Goal: Transaction & Acquisition: Book appointment/travel/reservation

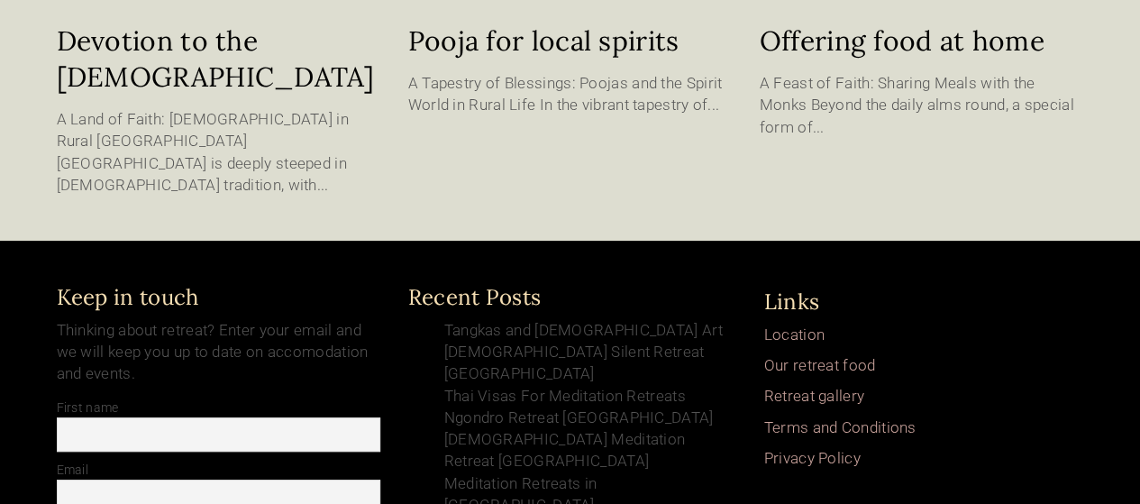
scroll to position [3591, 0]
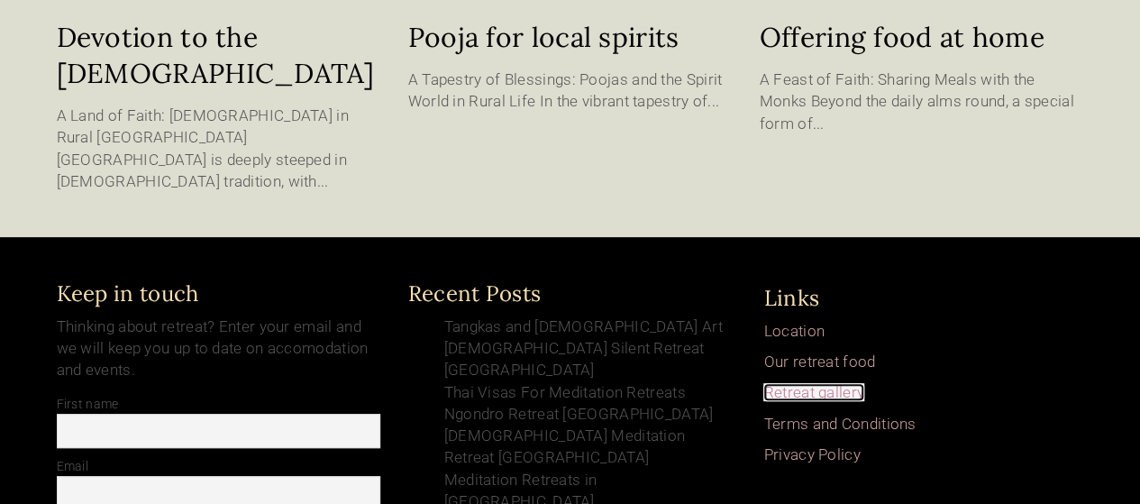
click at [817, 383] on link "Retreat gallery" at bounding box center [813, 392] width 101 height 18
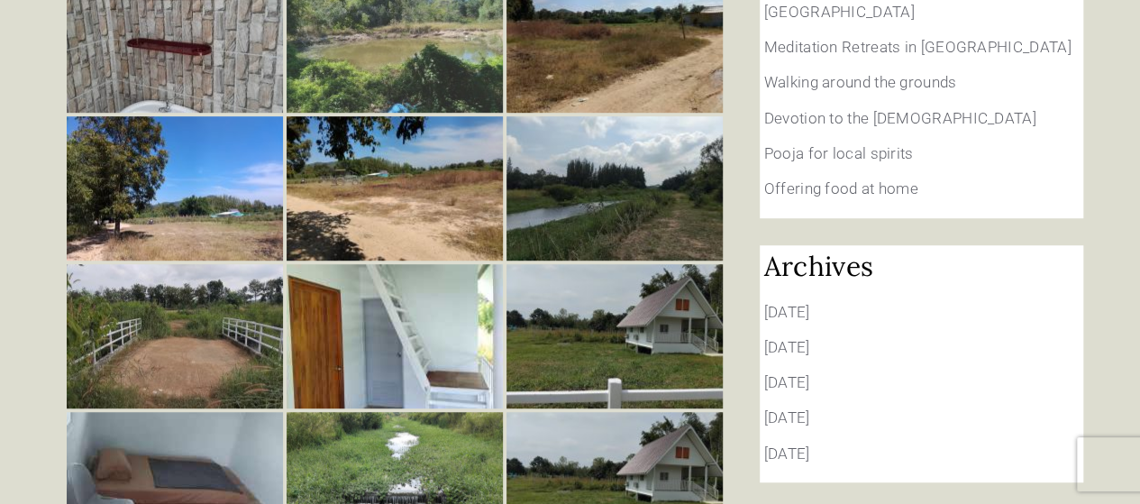
scroll to position [270, 0]
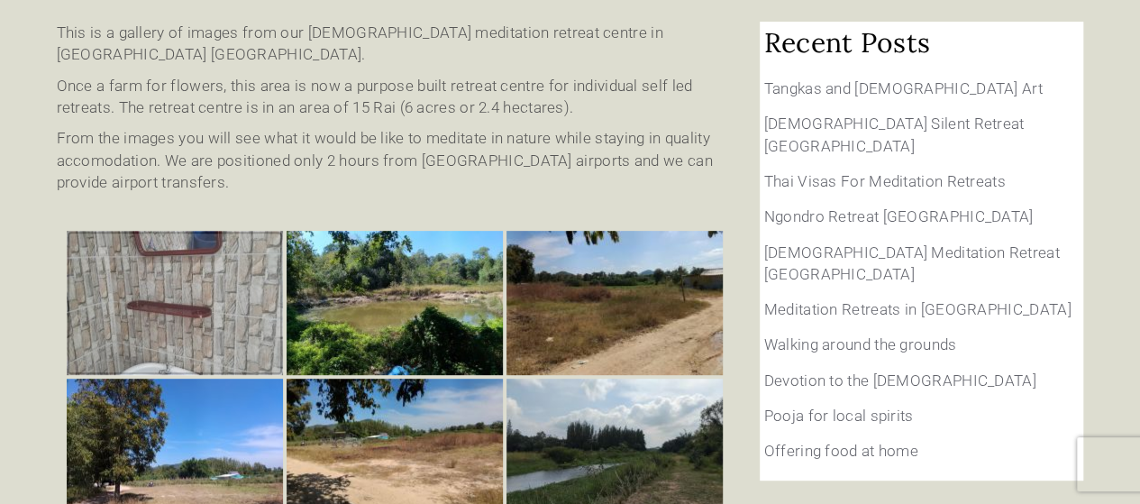
click at [160, 231] on img at bounding box center [175, 303] width 216 height 144
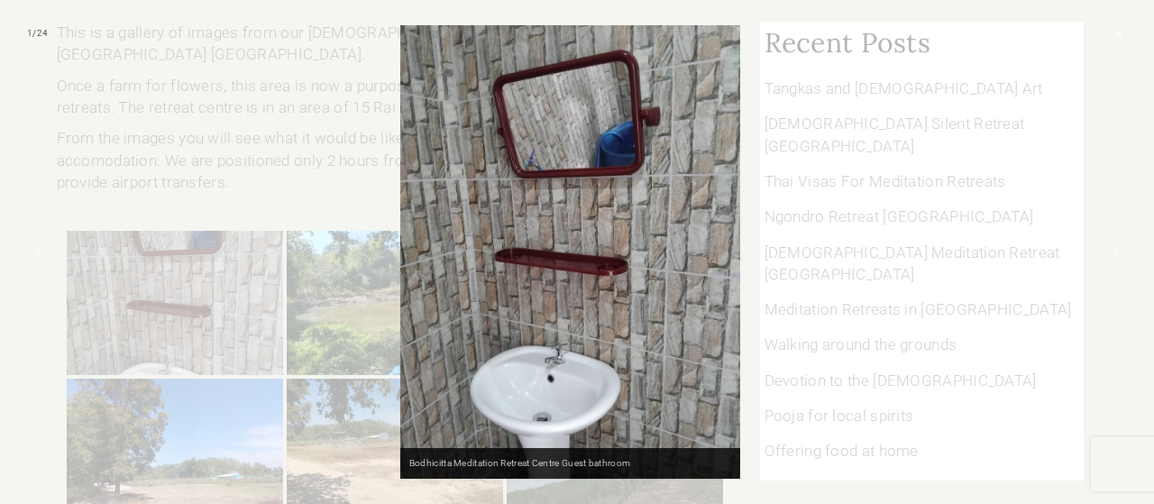
click at [856, 289] on div at bounding box center [577, 252] width 1154 height 504
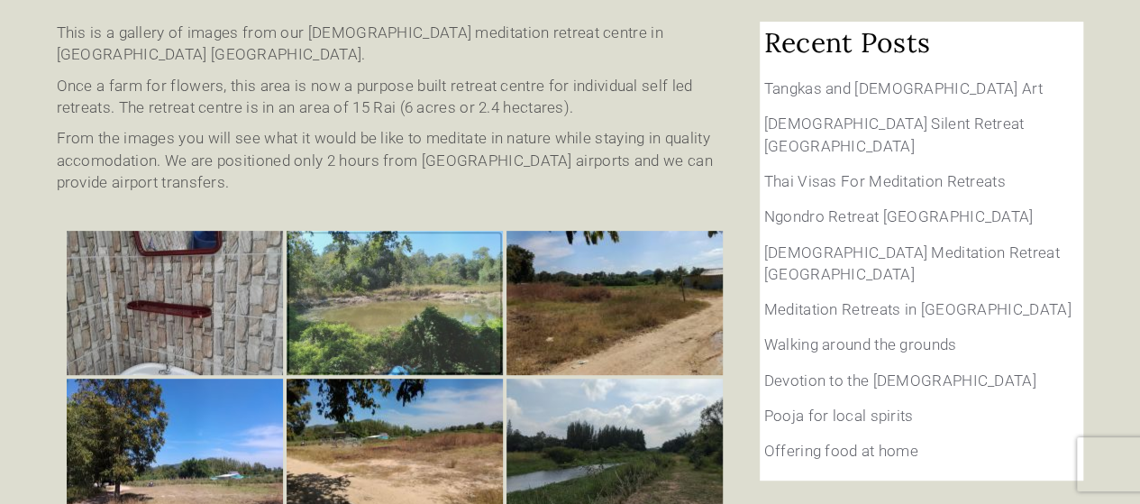
click at [364, 231] on img at bounding box center [395, 303] width 216 height 144
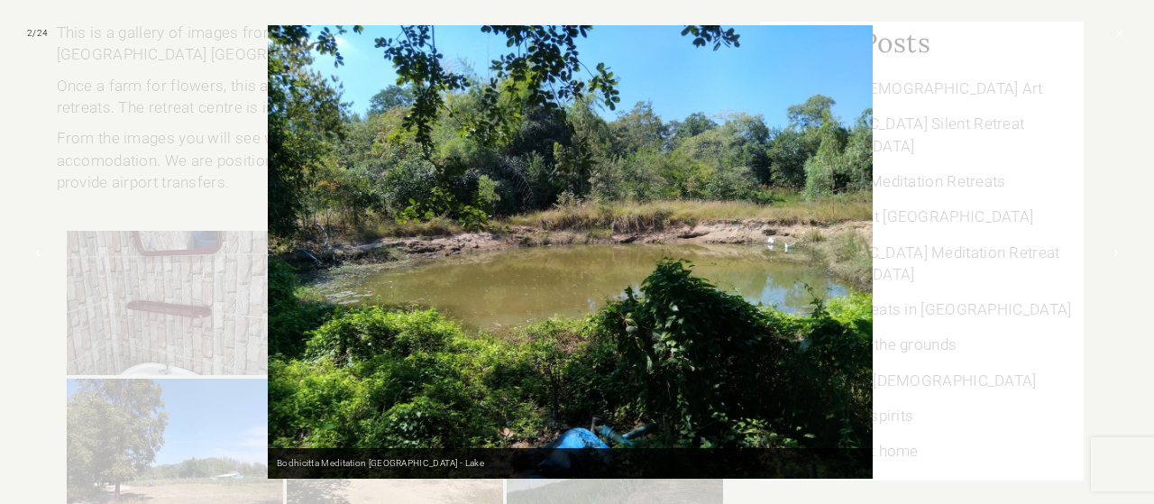
click at [975, 293] on div at bounding box center [577, 252] width 1154 height 504
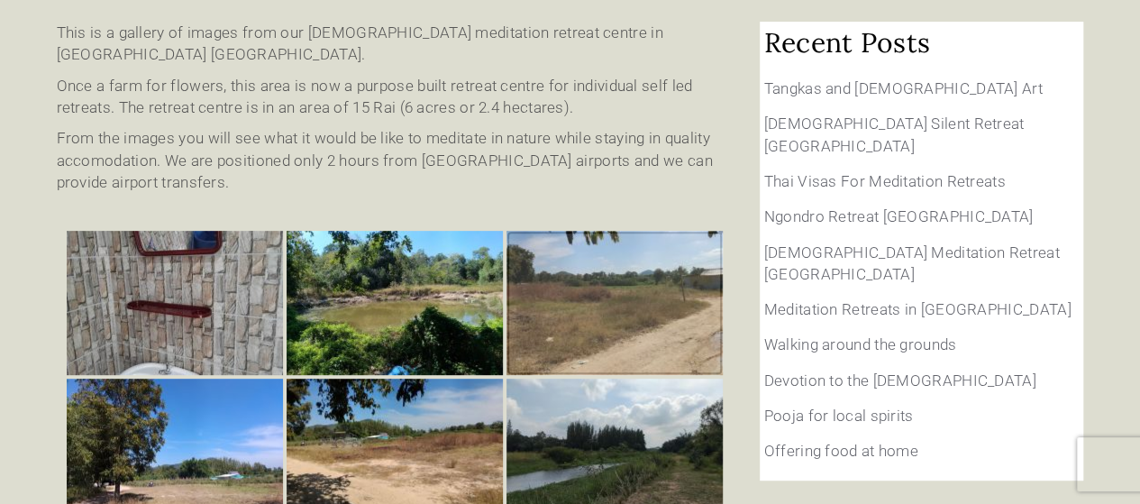
click at [561, 233] on img at bounding box center [615, 303] width 216 height 144
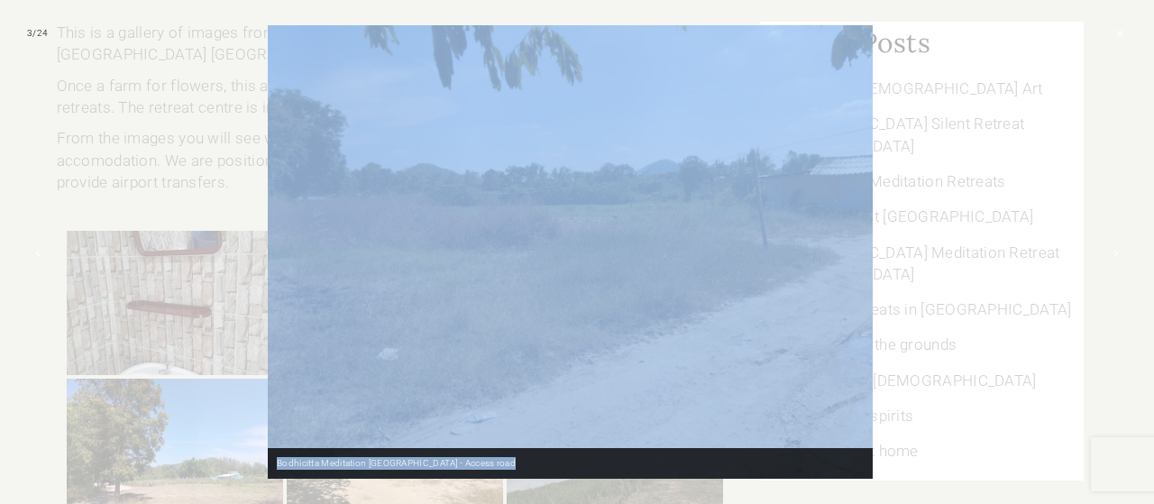
click at [931, 278] on div at bounding box center [577, 252] width 1154 height 504
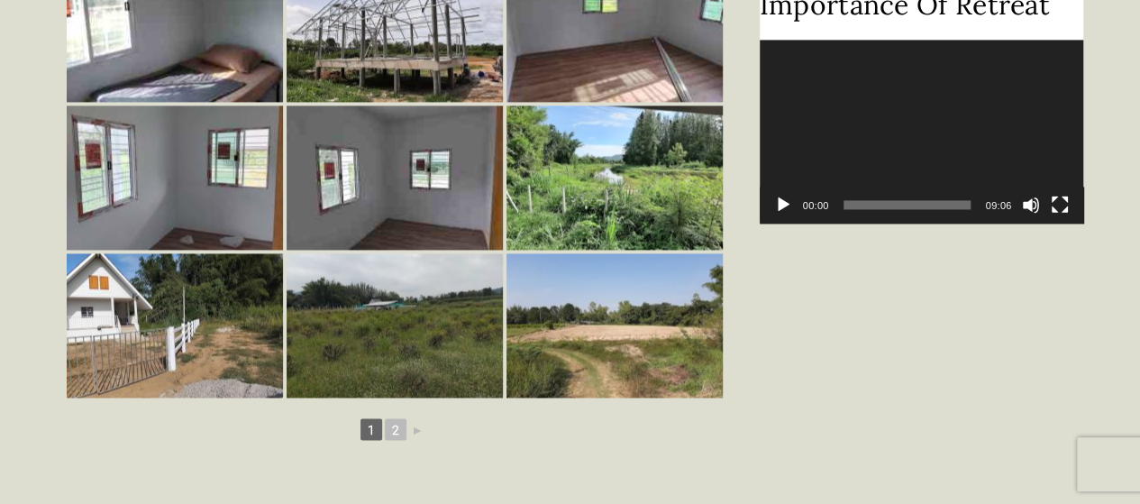
scroll to position [1442, 0]
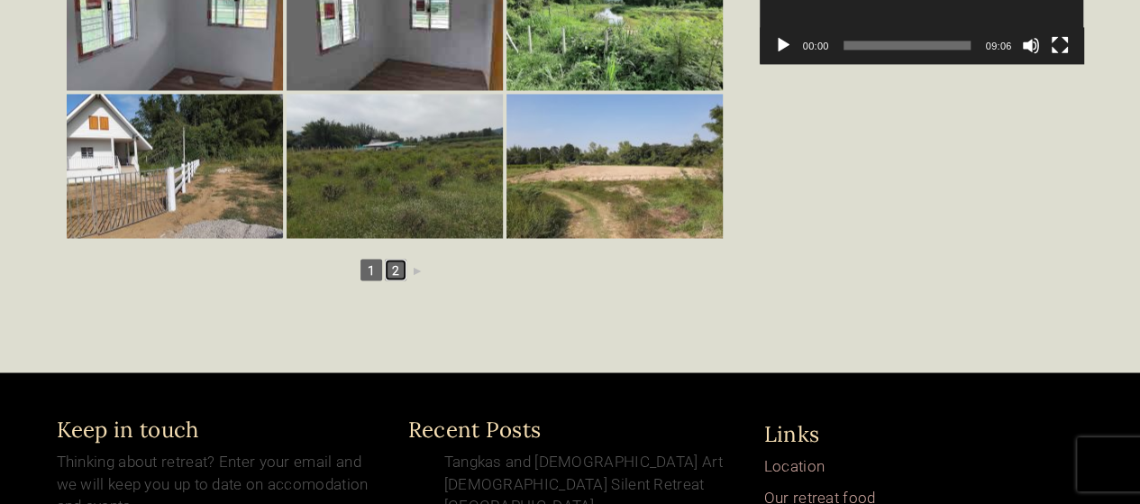
click at [394, 259] on link "2" at bounding box center [396, 270] width 22 height 22
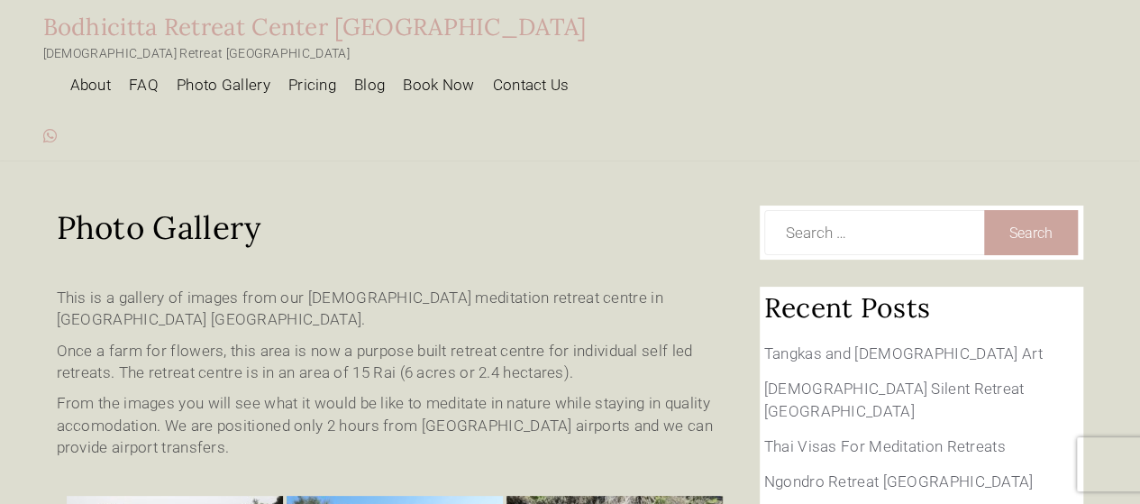
scroll to position [0, 0]
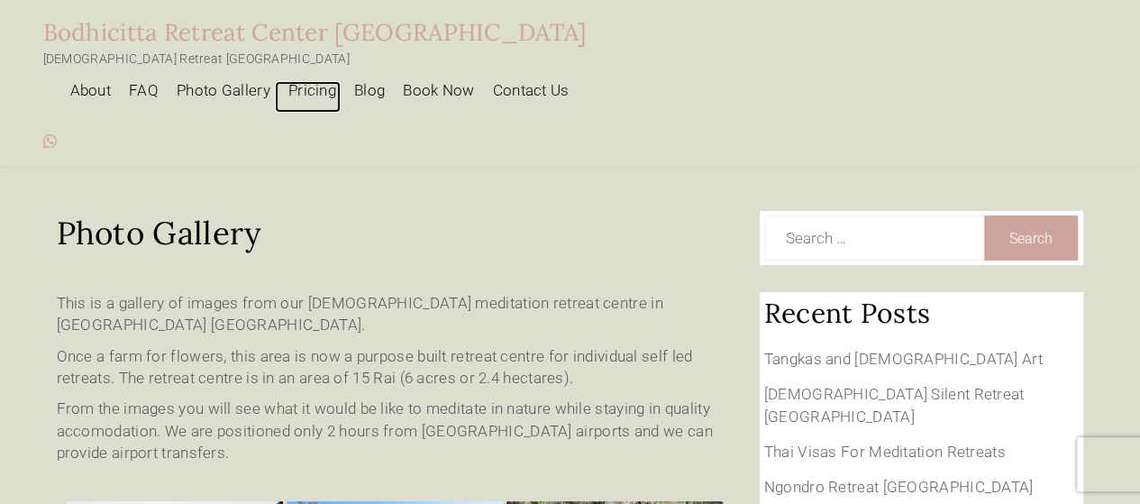
click at [341, 81] on link "Pricing" at bounding box center [308, 97] width 66 height 32
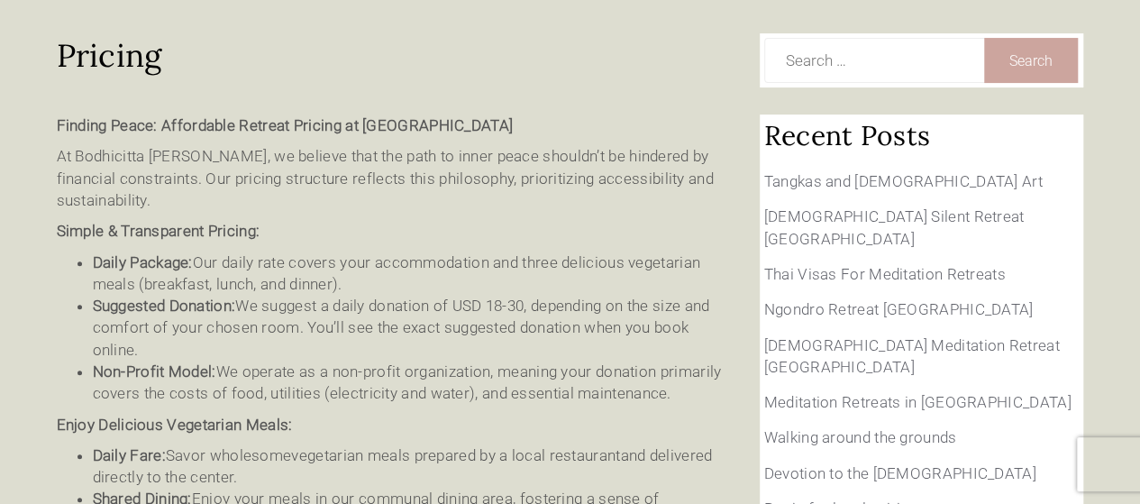
scroll to position [180, 0]
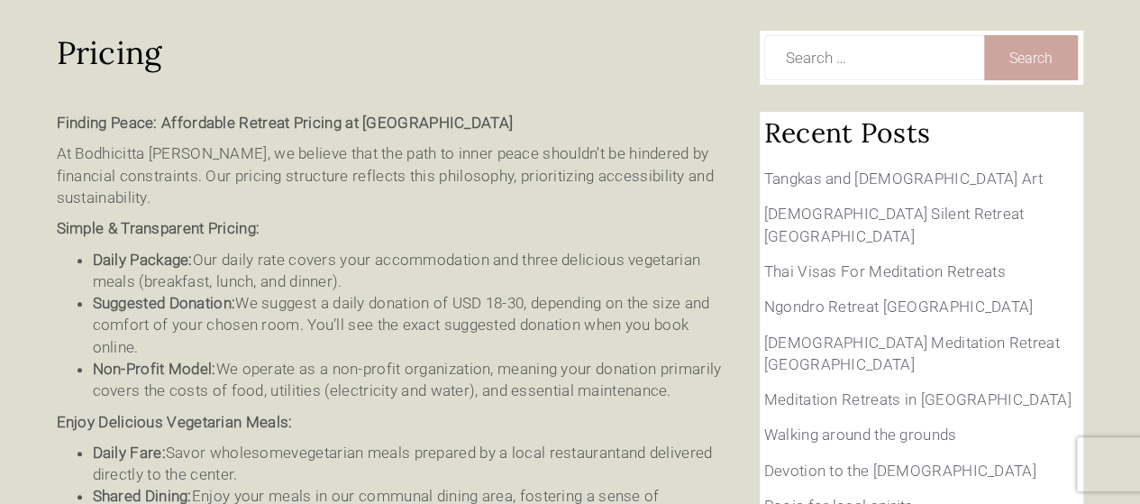
click at [298, 292] on li "Suggested Donation: We suggest a daily donation of USD 18-30, depending on the …" at bounding box center [413, 325] width 640 height 66
drag, startPoint x: 616, startPoint y: 229, endPoint x: 479, endPoint y: 242, distance: 136.7
click at [470, 292] on li "Suggested Donation: We suggest a daily donation of USD 18-30, depending on the …" at bounding box center [413, 325] width 640 height 66
click at [584, 292] on li "Suggested Donation: We suggest a daily donation of USD 18-30, depending on the …" at bounding box center [413, 325] width 640 height 66
drag, startPoint x: 565, startPoint y: 239, endPoint x: 413, endPoint y: 239, distance: 152.3
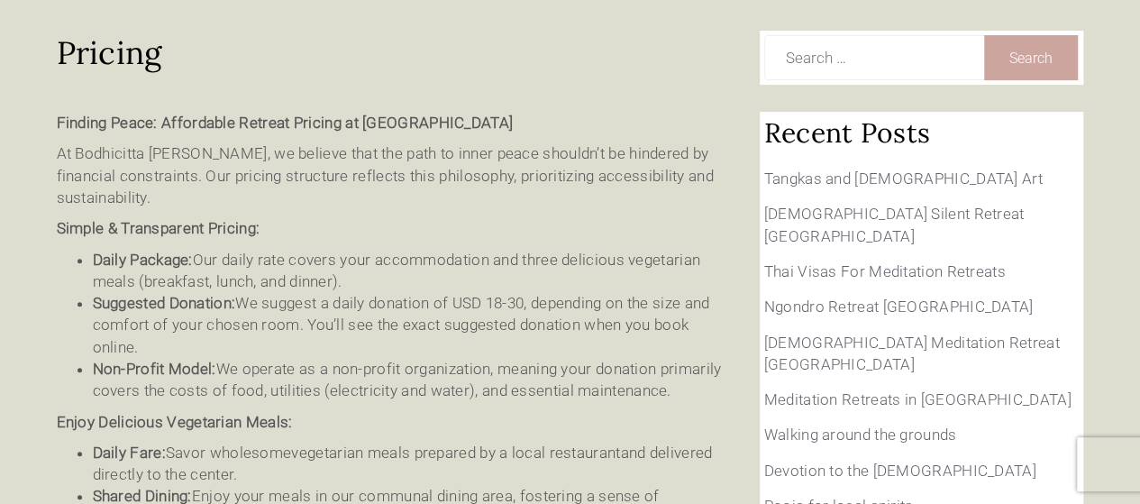
click at [407, 292] on li "Suggested Donation: We suggest a daily donation of USD 18-30, depending on the …" at bounding box center [413, 325] width 640 height 66
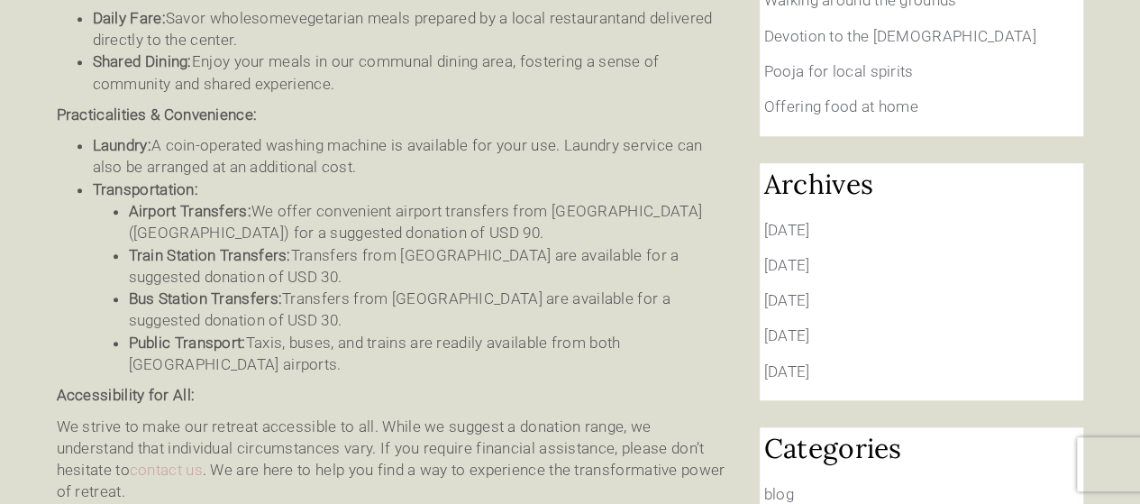
scroll to position [631, 0]
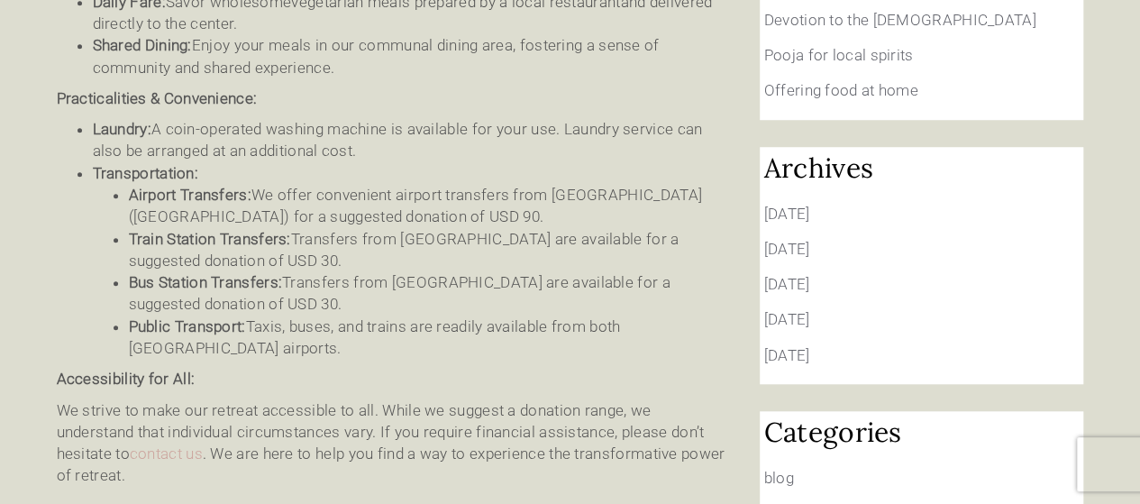
drag, startPoint x: 584, startPoint y: 161, endPoint x: 521, endPoint y: 194, distance: 70.9
drag, startPoint x: 521, startPoint y: 194, endPoint x: 417, endPoint y: 197, distance: 103.7
click at [417, 228] on li "Train Station Transfers: Transfers from Ratchaburi Train Station are available …" at bounding box center [431, 250] width 604 height 44
drag, startPoint x: 622, startPoint y: 157, endPoint x: 512, endPoint y: 203, distance: 119.2
drag, startPoint x: 512, startPoint y: 203, endPoint x: 407, endPoint y: 200, distance: 104.6
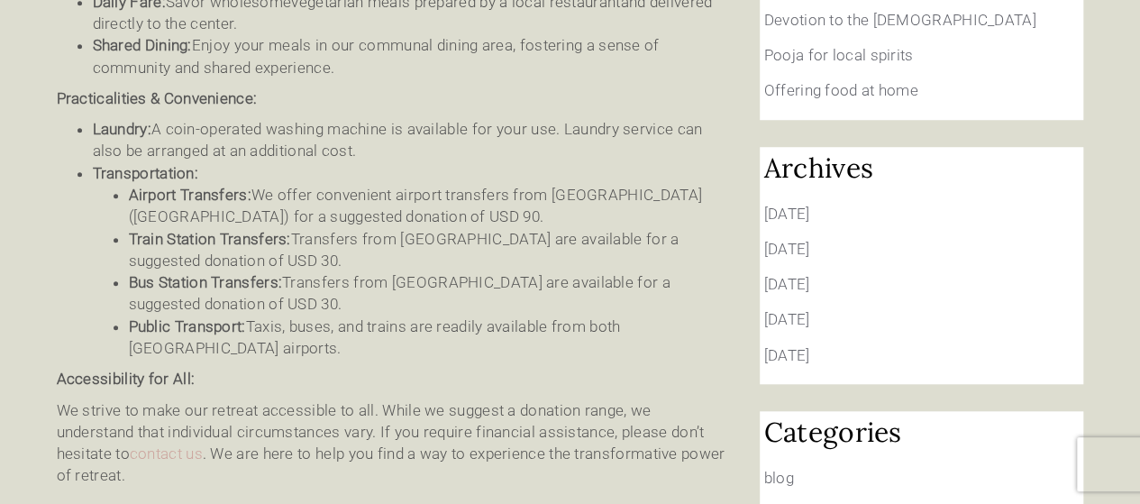
click at [391, 228] on li "Train Station Transfers: Transfers from Ratchaburi Train Station are available …" at bounding box center [431, 250] width 604 height 44
drag, startPoint x: 586, startPoint y: 203, endPoint x: 534, endPoint y: 201, distance: 51.4
click at [461, 228] on li "Train Station Transfers: Transfers from Ratchaburi Train Station are available …" at bounding box center [431, 250] width 604 height 44
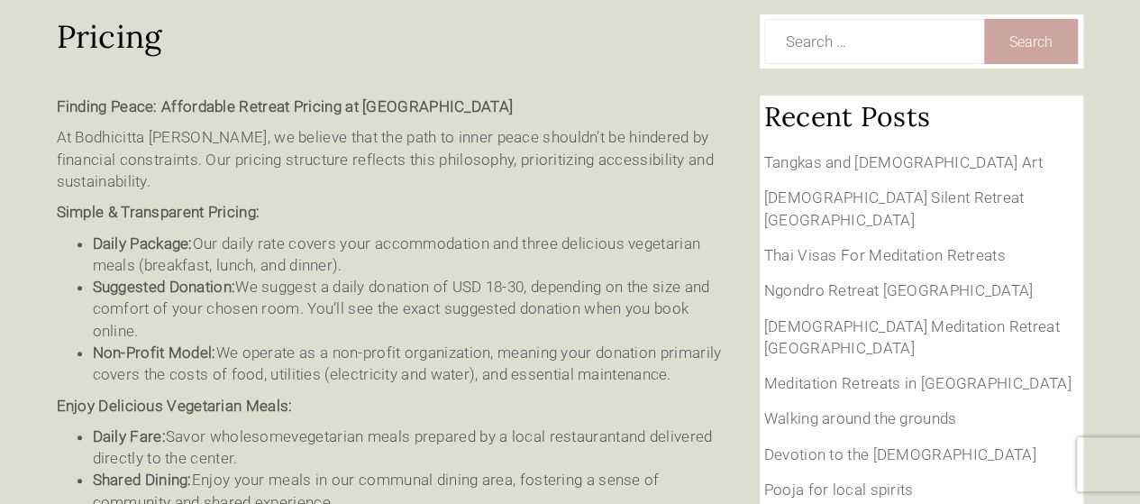
scroll to position [90, 0]
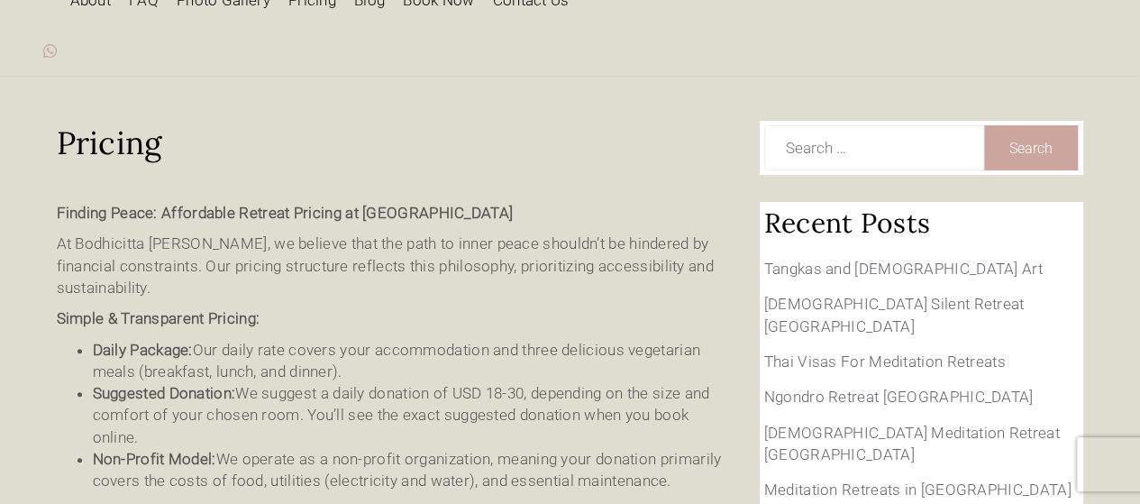
drag, startPoint x: 589, startPoint y: 176, endPoint x: 541, endPoint y: 216, distance: 62.7
click at [487, 233] on p "At Bodhicitta Suan Phueng, we believe that the path to inner peace shouldn’t be…" at bounding box center [395, 266] width 676 height 66
drag, startPoint x: 598, startPoint y: 225, endPoint x: 490, endPoint y: 235, distance: 107.7
click at [490, 235] on p "At Bodhicitta Suan Phueng, we believe that the path to inner peace shouldn’t be…" at bounding box center [395, 266] width 676 height 66
click at [615, 233] on p "At Bodhicitta Suan Phueng, we believe that the path to inner peace shouldn’t be…" at bounding box center [395, 266] width 676 height 66
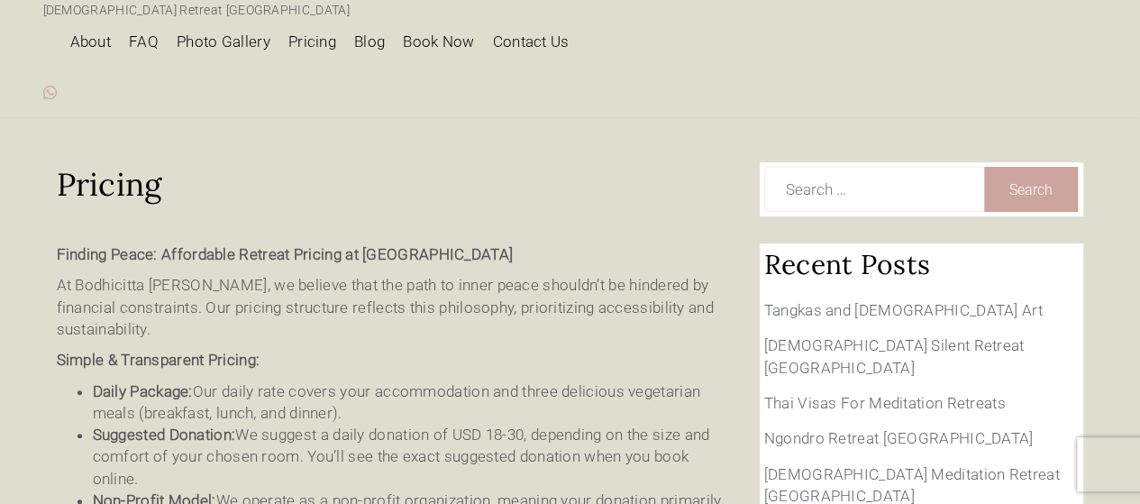
scroll to position [0, 0]
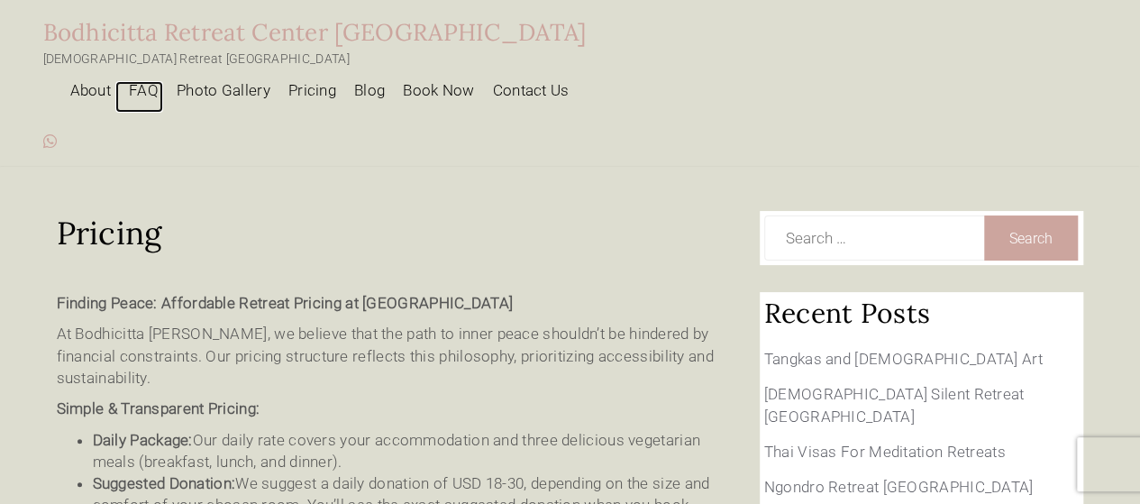
click at [163, 81] on link "FAQ" at bounding box center [139, 97] width 48 height 32
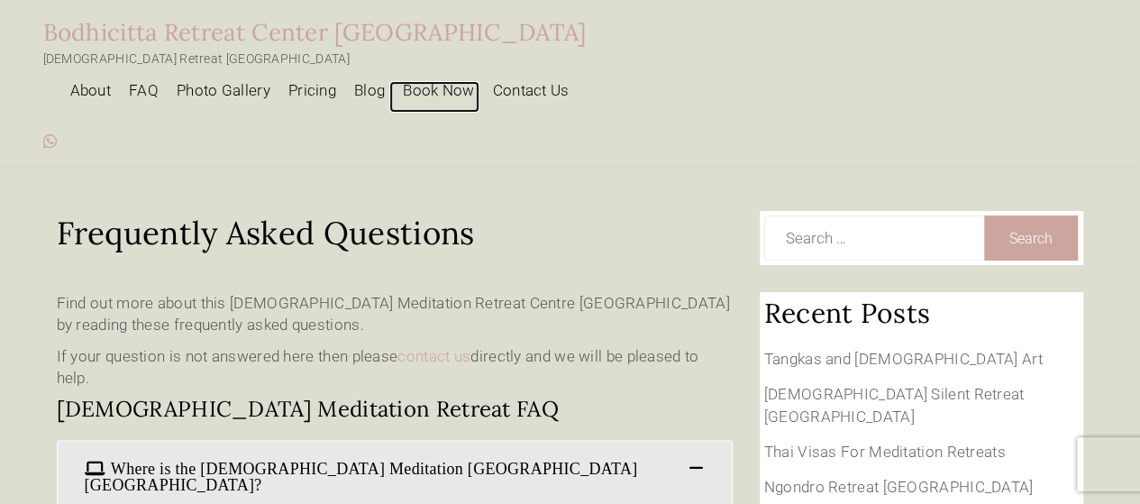
click at [479, 81] on link "Book Now" at bounding box center [433, 97] width 89 height 32
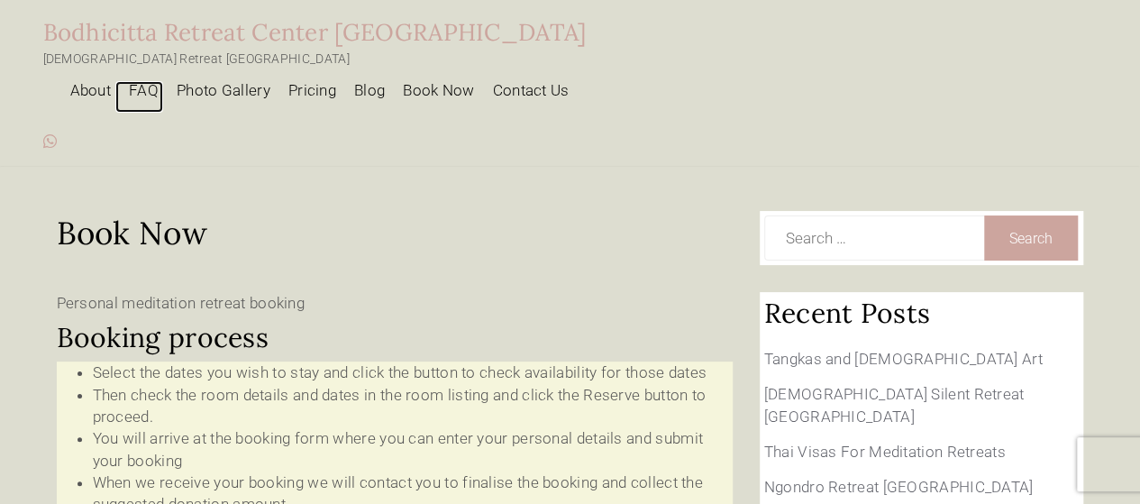
click at [163, 81] on link "FAQ" at bounding box center [139, 97] width 48 height 32
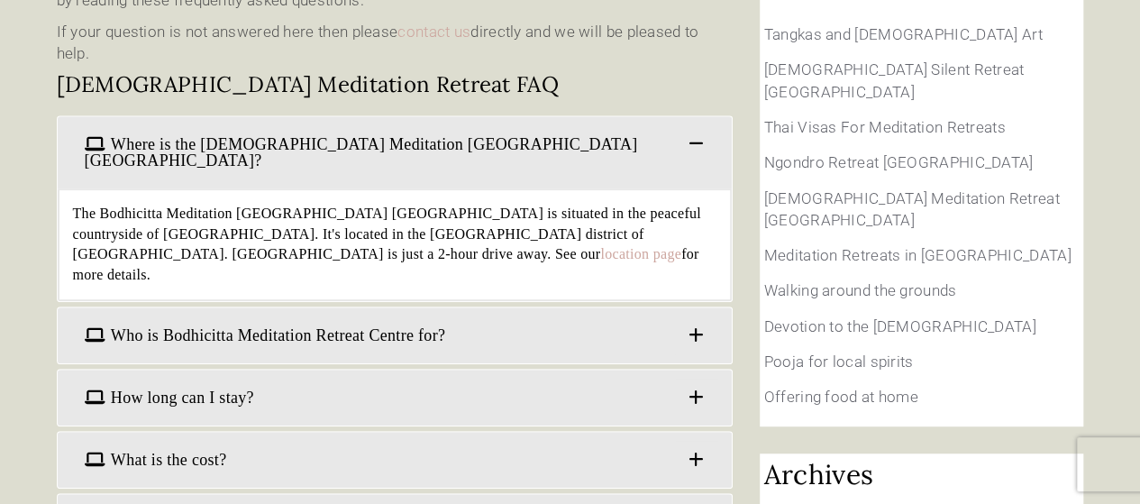
scroll to position [361, 0]
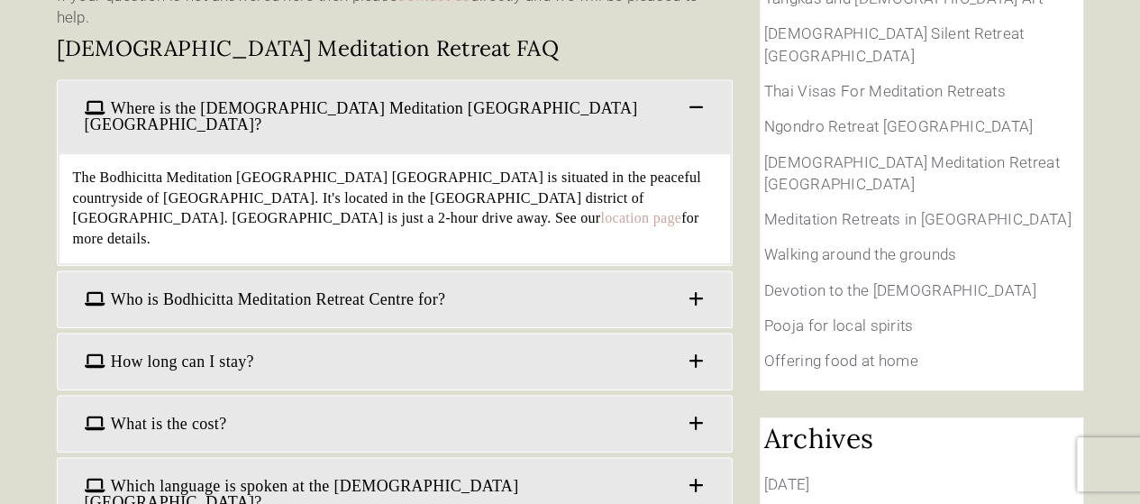
click at [431, 280] on span "Who is Bodhicitta Meditation Retreat Centre for?" at bounding box center [394, 299] width 647 height 38
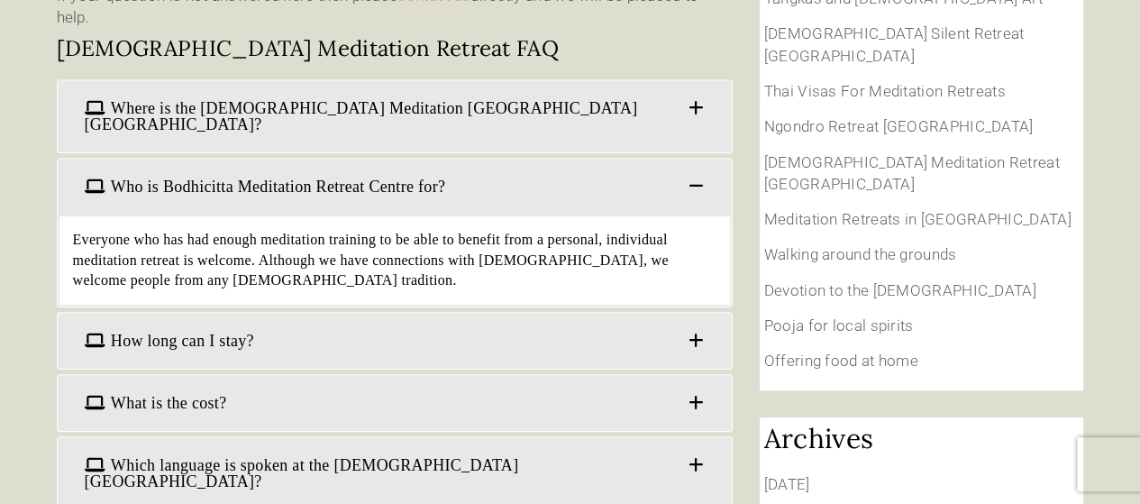
click at [249, 322] on span "How long can I stay?" at bounding box center [394, 341] width 647 height 38
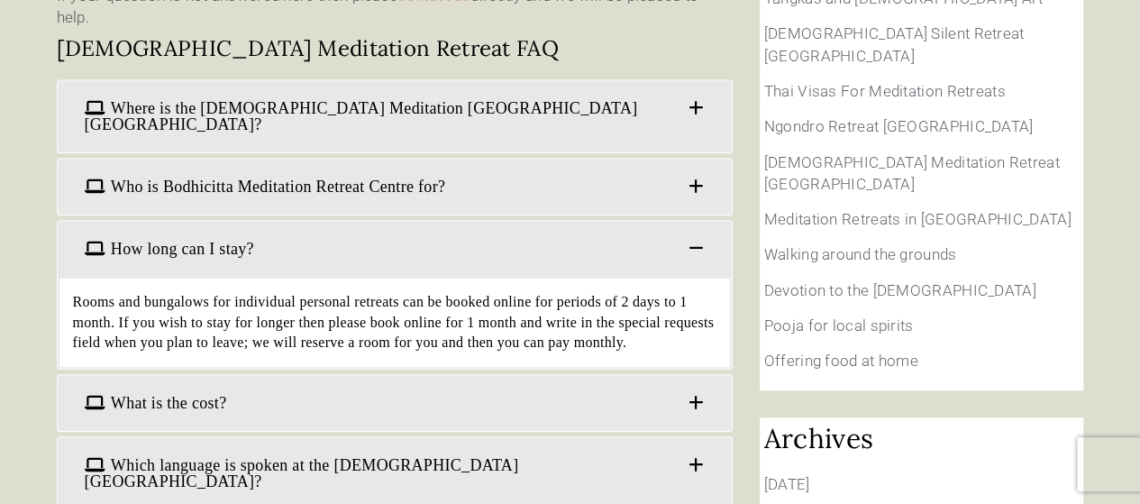
click at [253, 384] on span "What is the cost?" at bounding box center [394, 403] width 647 height 38
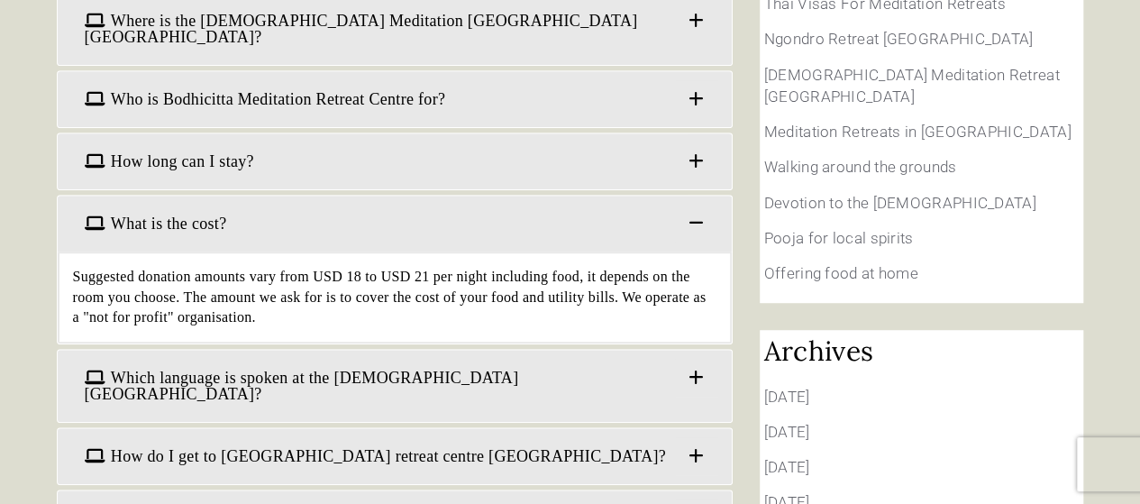
scroll to position [451, 0]
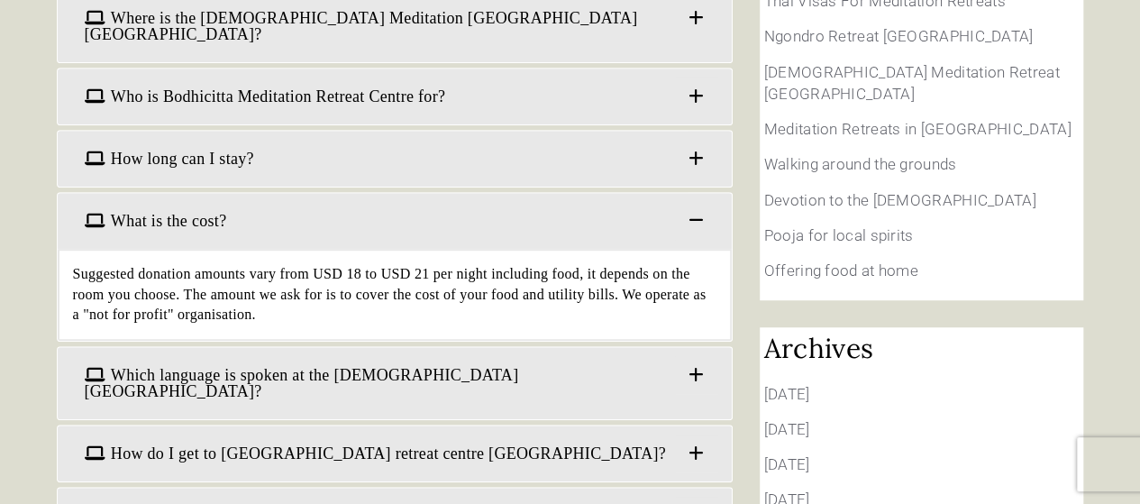
click at [308, 356] on span "Which language is spoken at the Buddhist meditation retreat centre?" at bounding box center [394, 383] width 647 height 54
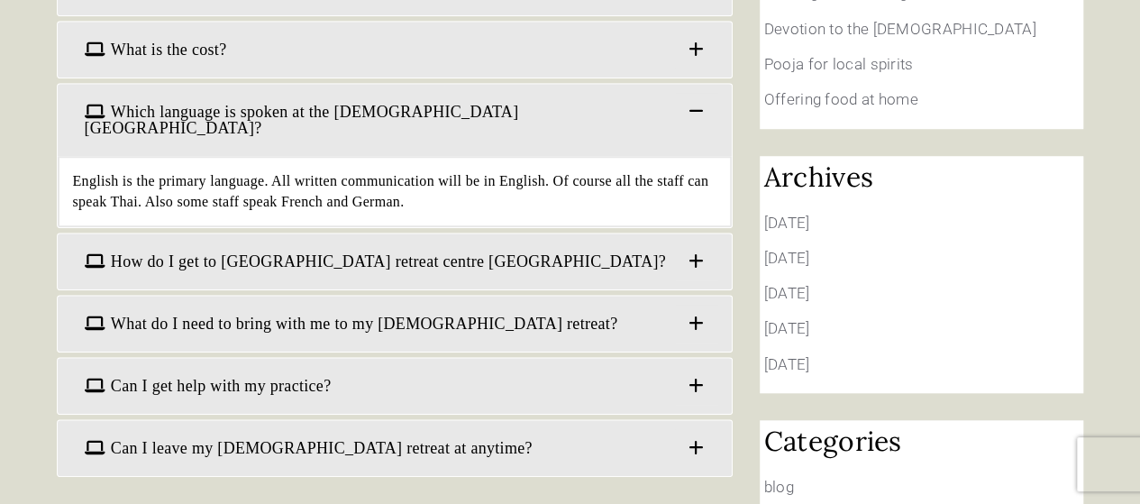
scroll to position [631, 0]
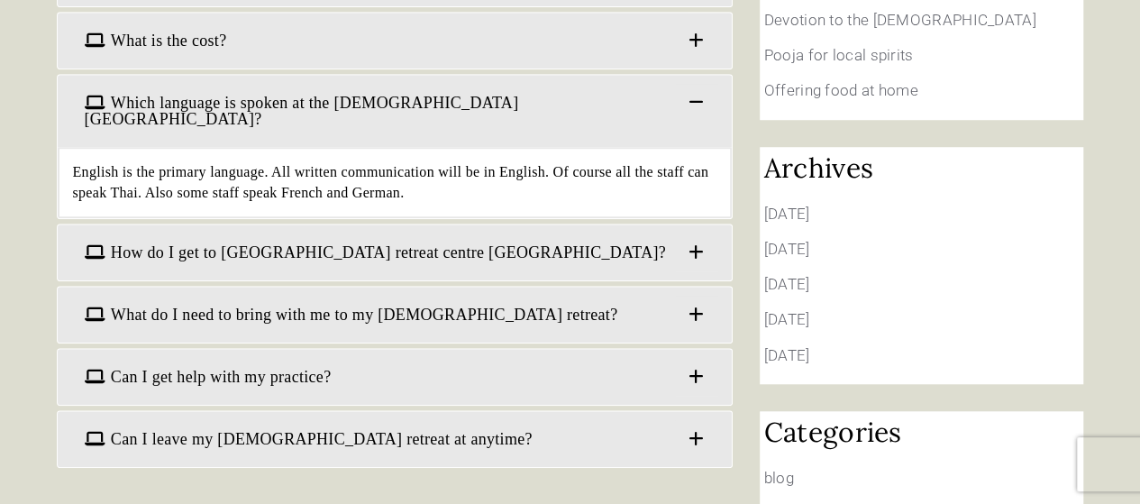
click at [350, 233] on span "How do I get to Bodhicitta retreat centre Suan Phueng?" at bounding box center [394, 252] width 647 height 38
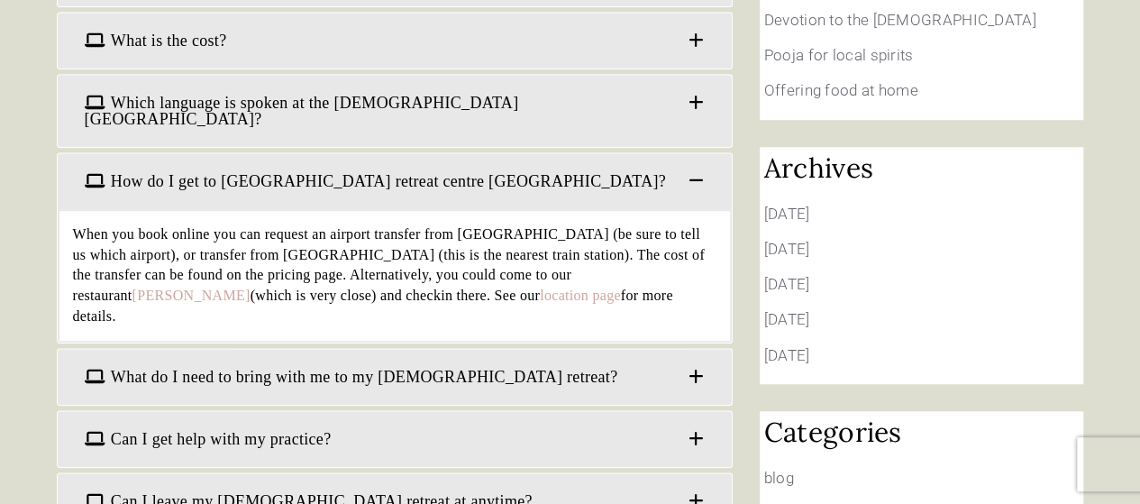
click at [294, 358] on span "What do I need to bring with me to my buddhist retreat?" at bounding box center [394, 377] width 647 height 38
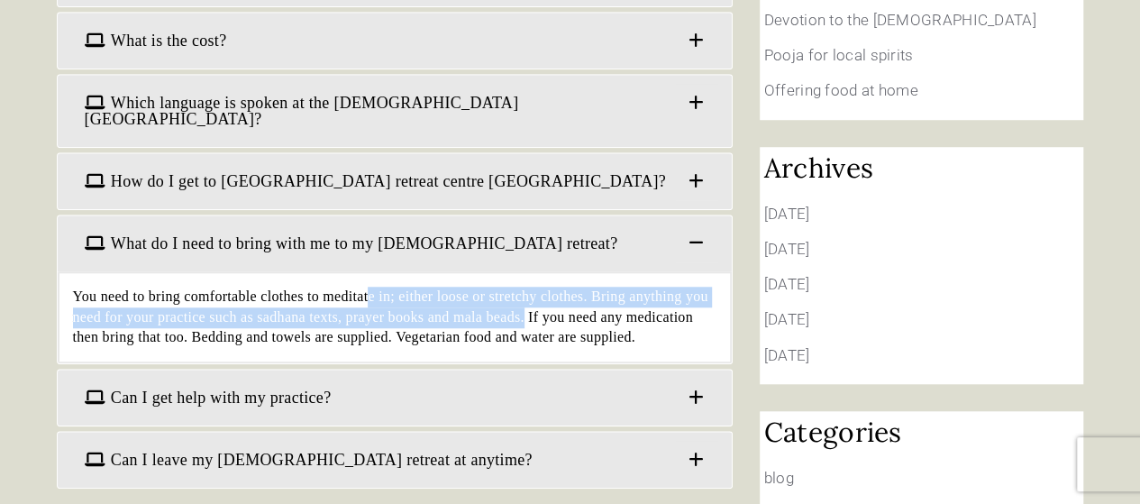
drag, startPoint x: 369, startPoint y: 210, endPoint x: 517, endPoint y: 230, distance: 150.0
click at [517, 271] on div "You need to bring comfortable clothes to meditate in; either loose or stretchy …" at bounding box center [395, 317] width 674 height 93
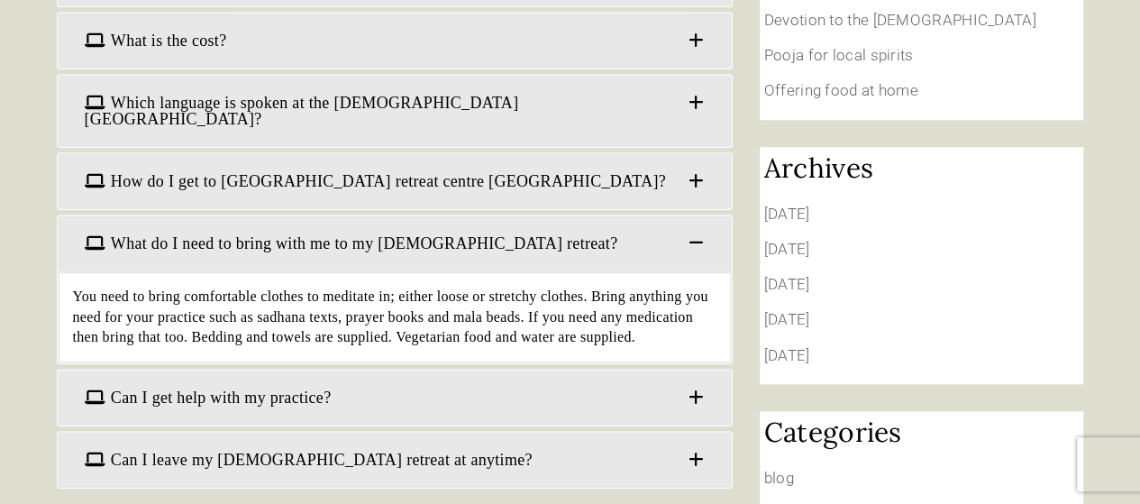
click at [526, 271] on div "You need to bring comfortable clothes to meditate in; either loose or stretchy …" at bounding box center [395, 317] width 674 height 93
click at [300, 379] on span "Can I get help with my practice?" at bounding box center [394, 398] width 647 height 38
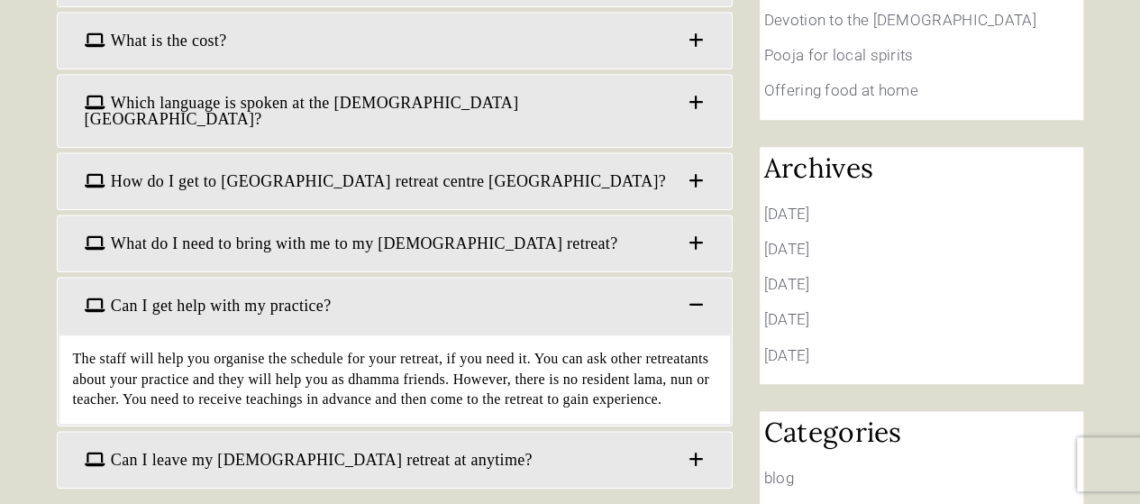
click at [317, 441] on span "Can I leave my buddhist retreat at anytime?" at bounding box center [394, 460] width 647 height 38
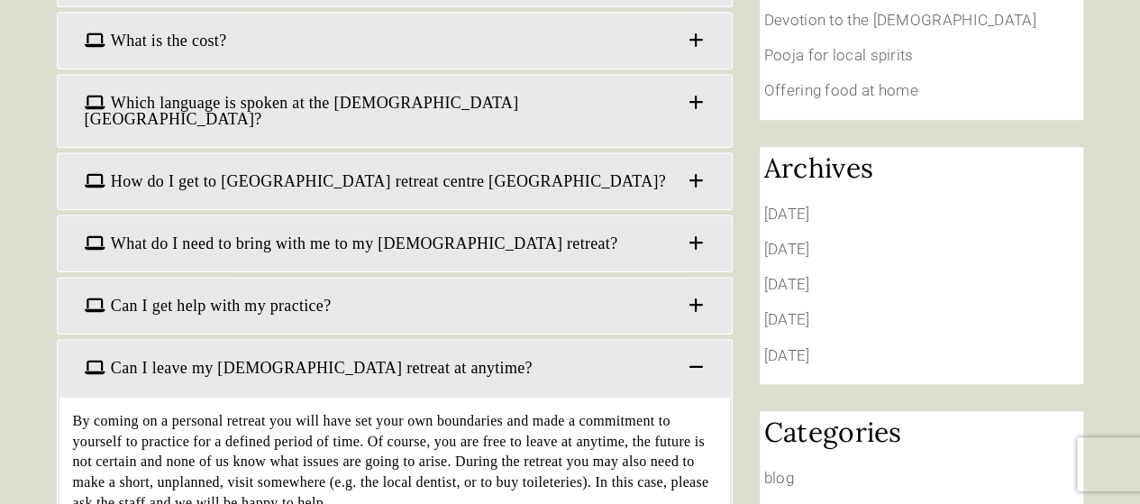
drag, startPoint x: 388, startPoint y: 372, endPoint x: 464, endPoint y: 416, distance: 88.4
click at [464, 416] on div "By coming on a personal retreat you will have set your own boundaries and made …" at bounding box center [395, 462] width 674 height 133
click at [622, 396] on div "By coming on a personal retreat you will have set your own boundaries and made …" at bounding box center [395, 462] width 674 height 133
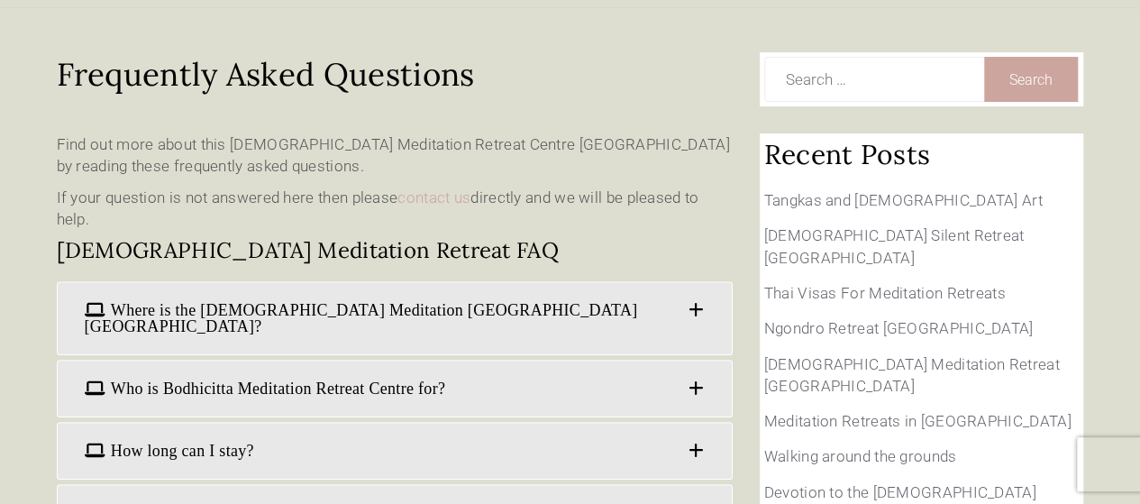
scroll to position [0, 0]
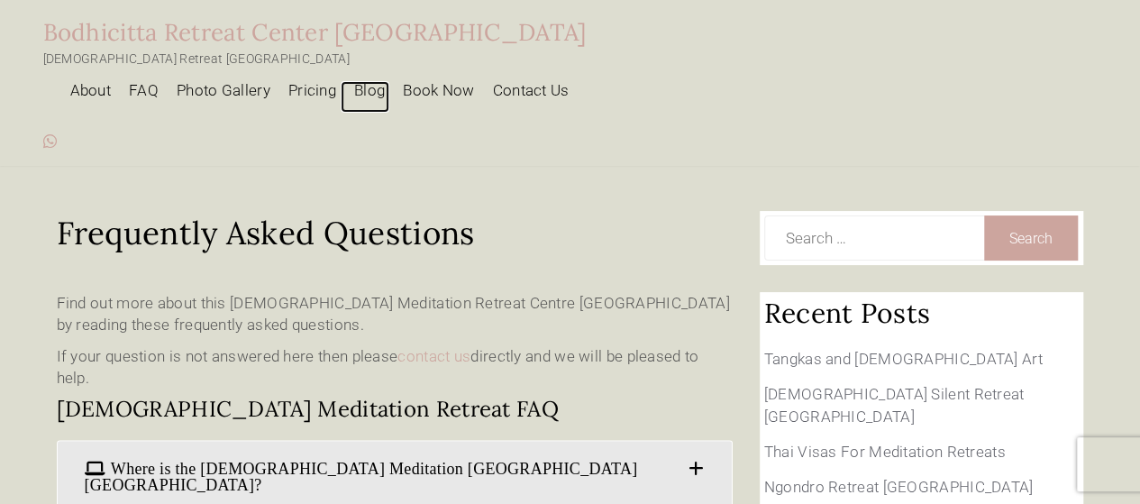
click at [389, 81] on link "Blog" at bounding box center [365, 97] width 49 height 32
click at [116, 81] on link "About" at bounding box center [86, 97] width 59 height 32
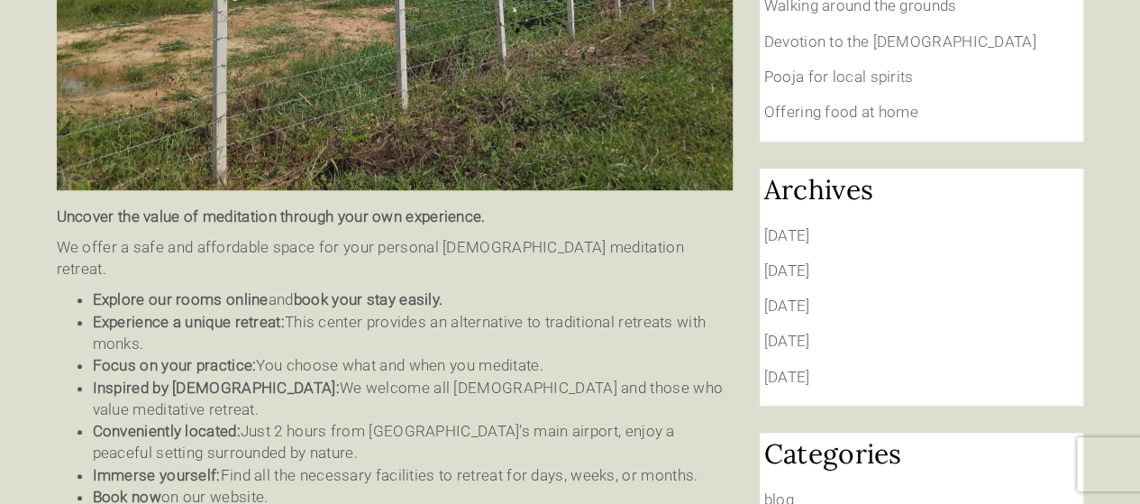
scroll to position [631, 0]
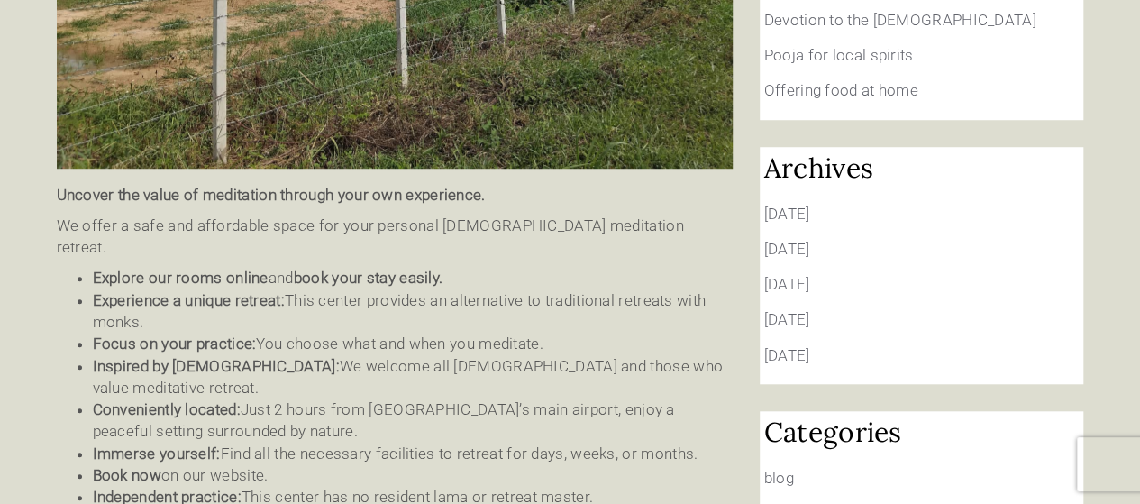
drag, startPoint x: 631, startPoint y: 256, endPoint x: 469, endPoint y: 257, distance: 162.2
drag, startPoint x: 469, startPoint y: 257, endPoint x: 400, endPoint y: 264, distance: 68.9
click at [380, 333] on li "Focus on your practice: You choose what and when you meditate." at bounding box center [413, 344] width 640 height 22
drag, startPoint x: 647, startPoint y: 239, endPoint x: 545, endPoint y: 284, distance: 111.4
click at [543, 333] on li "Focus on your practice: You choose what and when you meditate." at bounding box center [413, 344] width 640 height 22
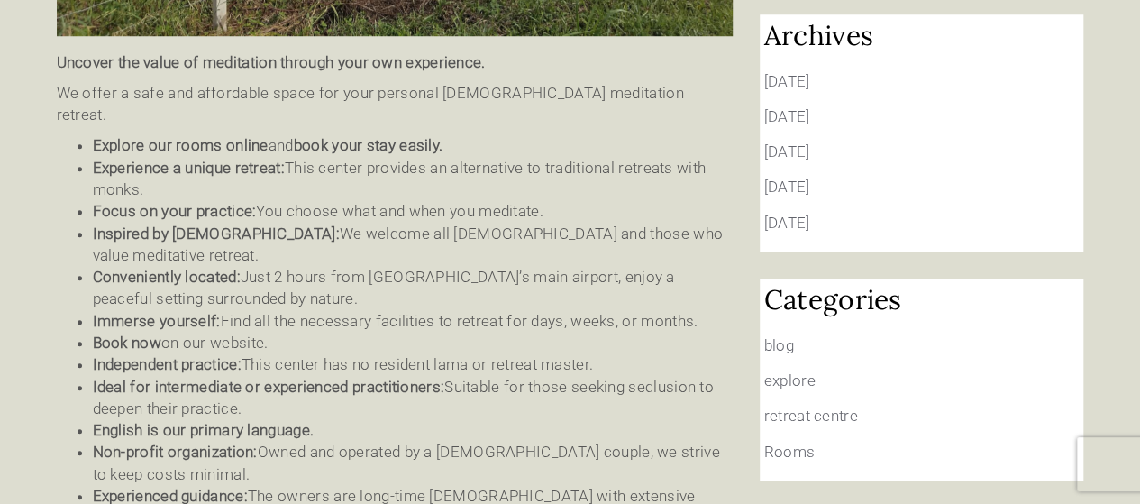
scroll to position [811, 0]
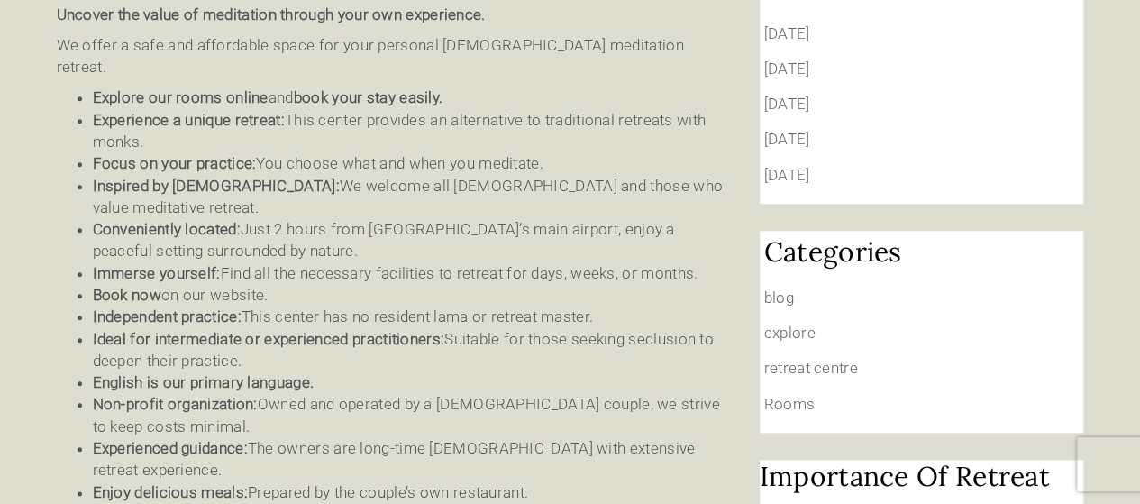
drag, startPoint x: 618, startPoint y: 147, endPoint x: 489, endPoint y: 161, distance: 129.7
click at [485, 218] on li "Conveniently located : Just 2 hours from [GEOGRAPHIC_DATA]’s main airport, enjo…" at bounding box center [413, 240] width 640 height 44
drag, startPoint x: 613, startPoint y: 178, endPoint x: 507, endPoint y: 202, distance: 109.1
click at [497, 262] on li "Immerse yourself: Find all the necessary facilities to retreat for days, weeks,…" at bounding box center [413, 273] width 640 height 22
drag, startPoint x: 634, startPoint y: 223, endPoint x: 493, endPoint y: 224, distance: 140.6
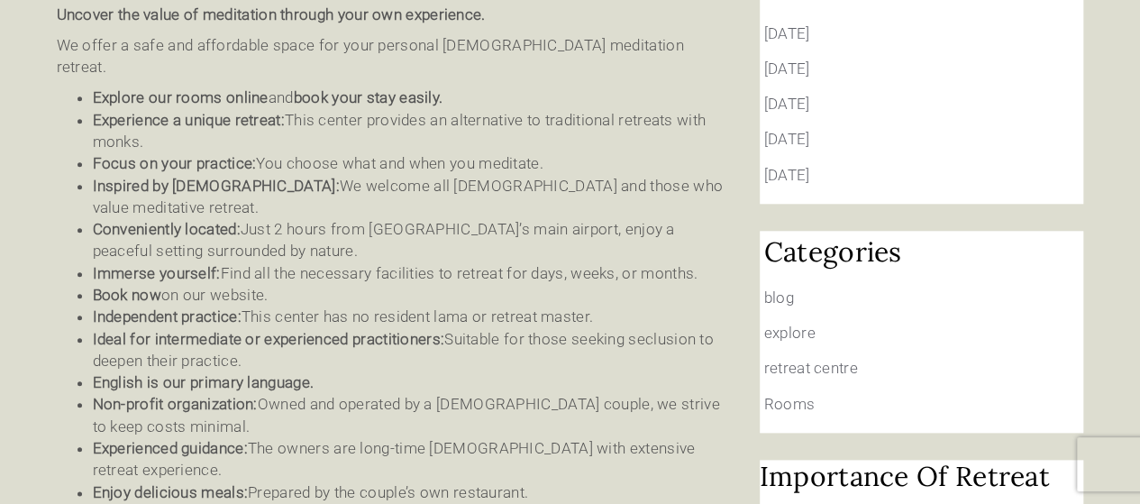
click at [493, 284] on li "Book now on our website." at bounding box center [413, 295] width 640 height 22
click at [138, 286] on link "Book now" at bounding box center [127, 295] width 68 height 18
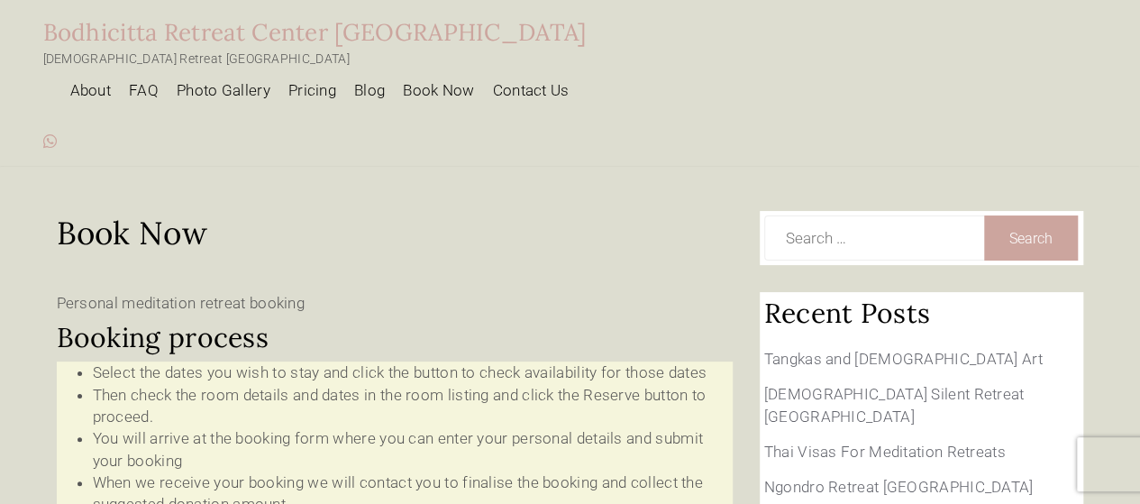
type input "[DATE] - [DATE]"
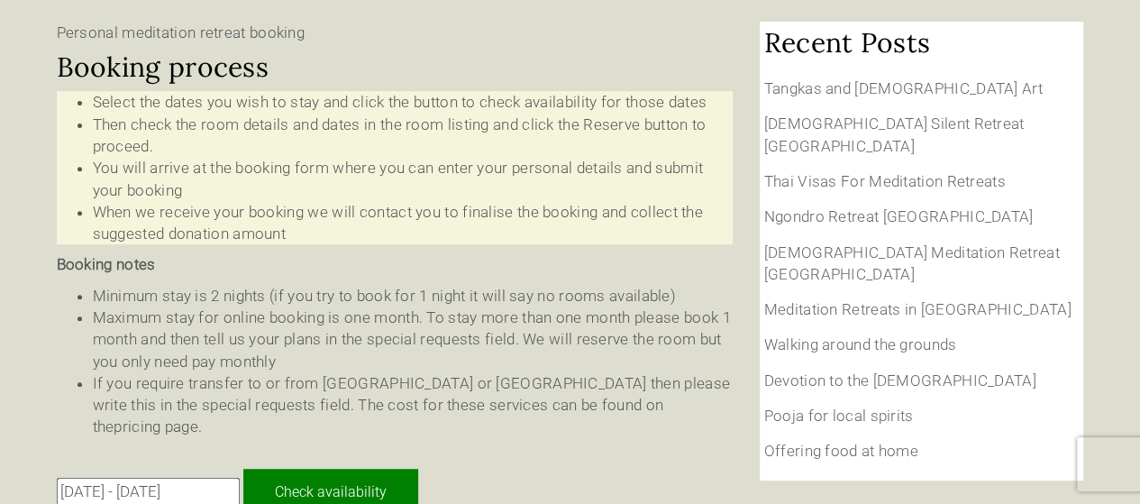
drag, startPoint x: 615, startPoint y: 143, endPoint x: 458, endPoint y: 139, distance: 156.9
click at [458, 157] on li "You will arrive at the booking form where you can enter your personal details a…" at bounding box center [413, 179] width 640 height 44
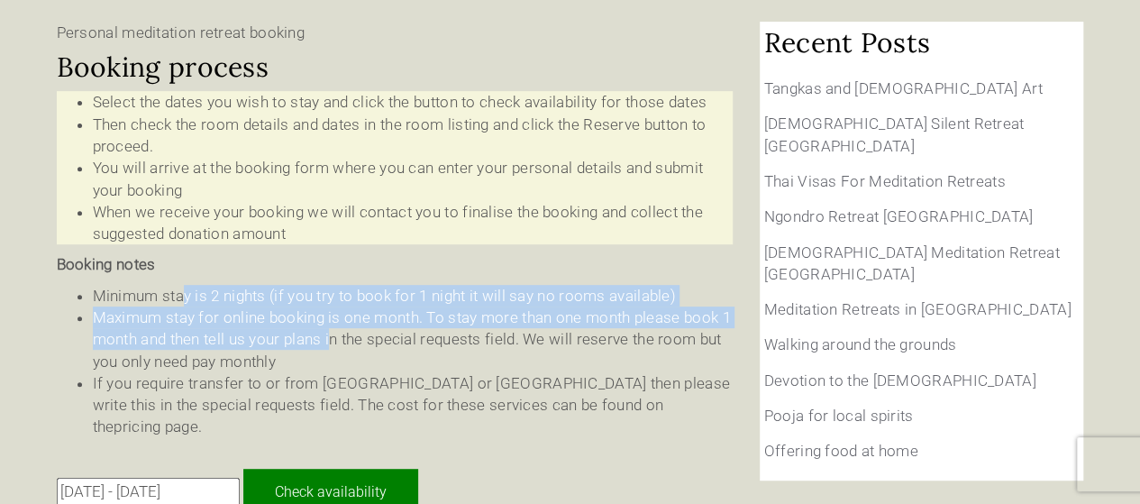
drag, startPoint x: 200, startPoint y: 250, endPoint x: 335, endPoint y: 277, distance: 137.9
click at [335, 285] on ul "Minimum stay is 2 nights (if you try to book for 1 night it will say no rooms a…" at bounding box center [395, 361] width 676 height 153
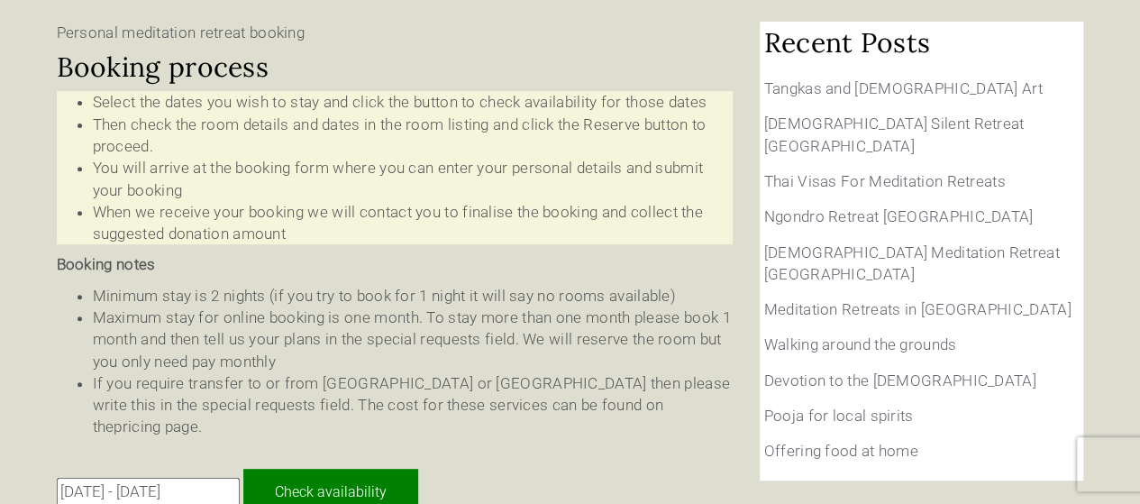
click at [338, 306] on li "Maximum stay for online booking is one month. To stay more than one month pleas…" at bounding box center [413, 339] width 640 height 66
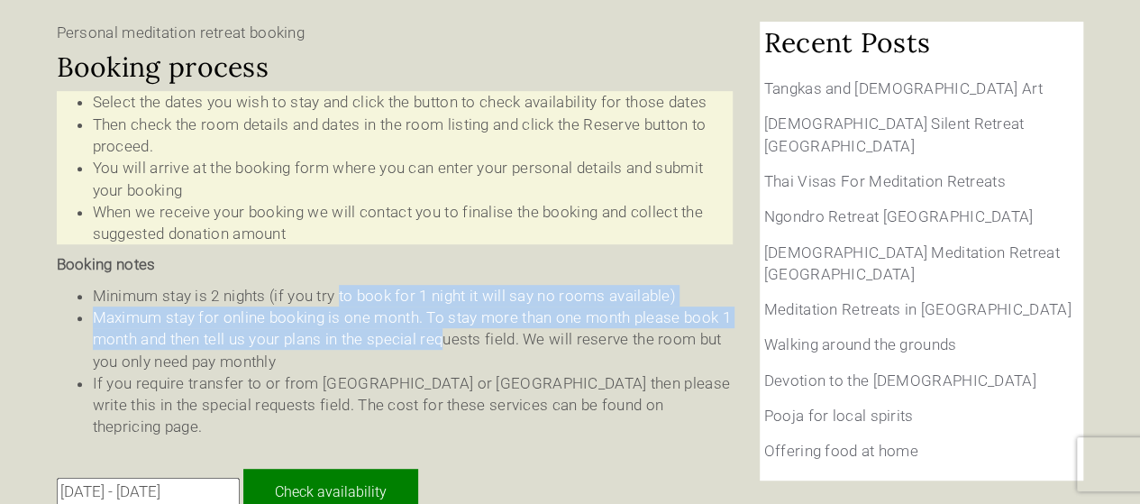
drag, startPoint x: 341, startPoint y: 248, endPoint x: 445, endPoint y: 284, distance: 110.6
click at [445, 285] on ul "Minimum stay is 2 nights (if you try to book for 1 night it will say no rooms a…" at bounding box center [395, 361] width 676 height 153
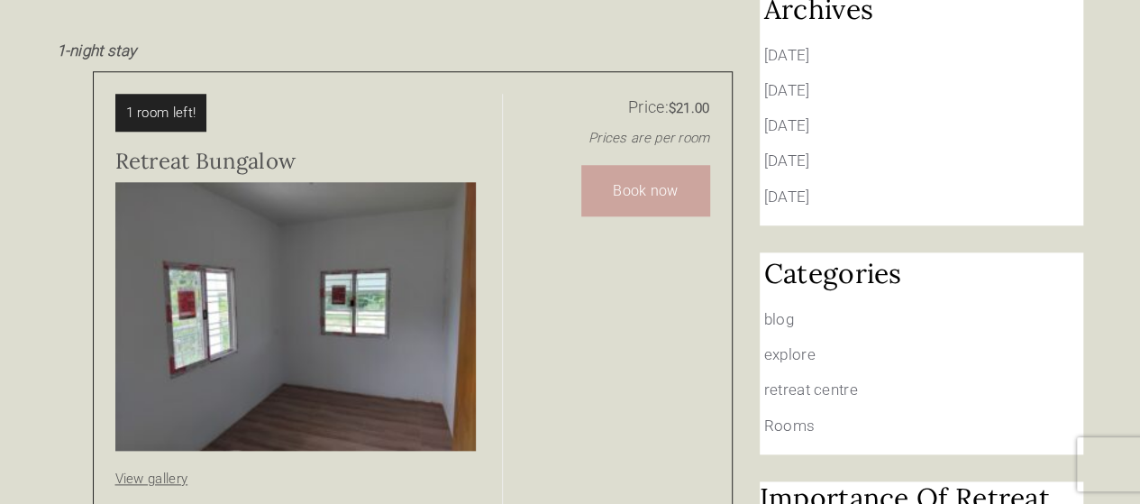
scroll to position [901, 0]
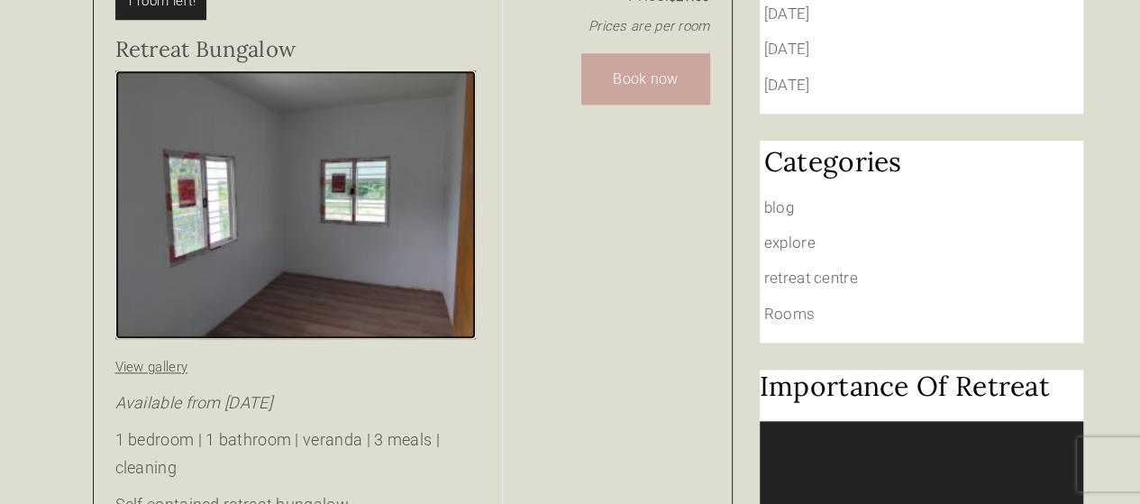
click at [355, 205] on img at bounding box center [295, 204] width 361 height 269
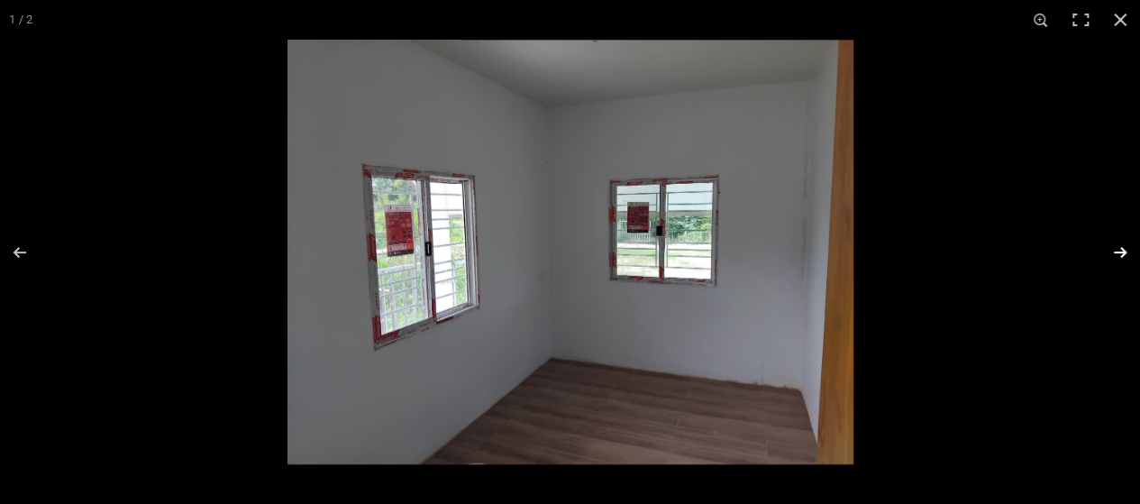
click at [1124, 253] on button at bounding box center [1108, 252] width 63 height 90
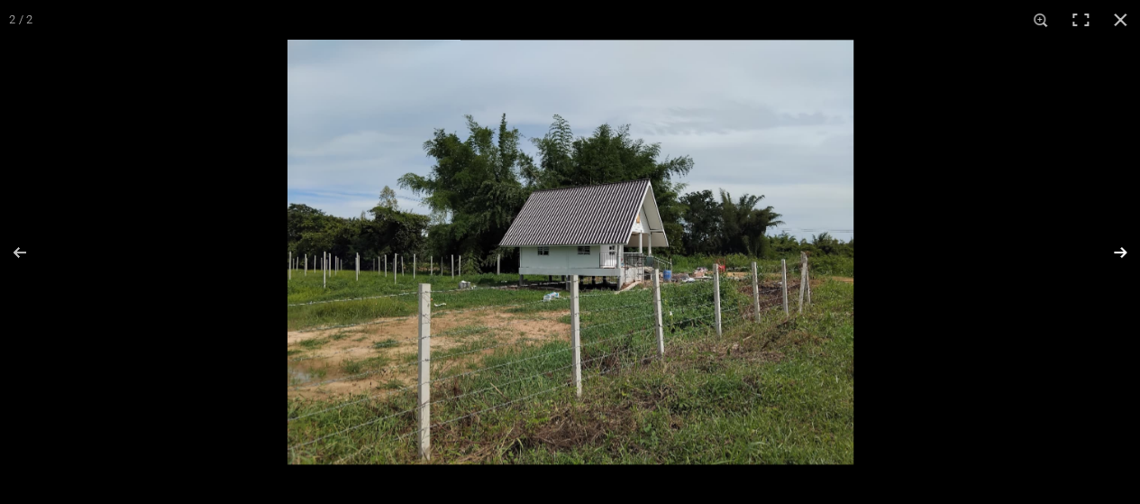
click at [1122, 253] on button at bounding box center [1108, 252] width 63 height 90
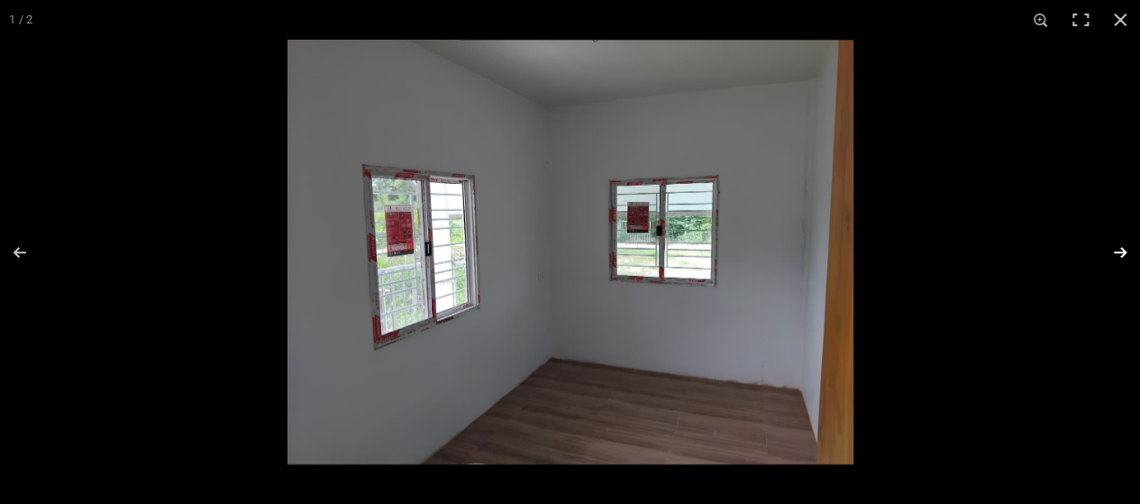
click at [1122, 253] on button at bounding box center [1108, 252] width 63 height 90
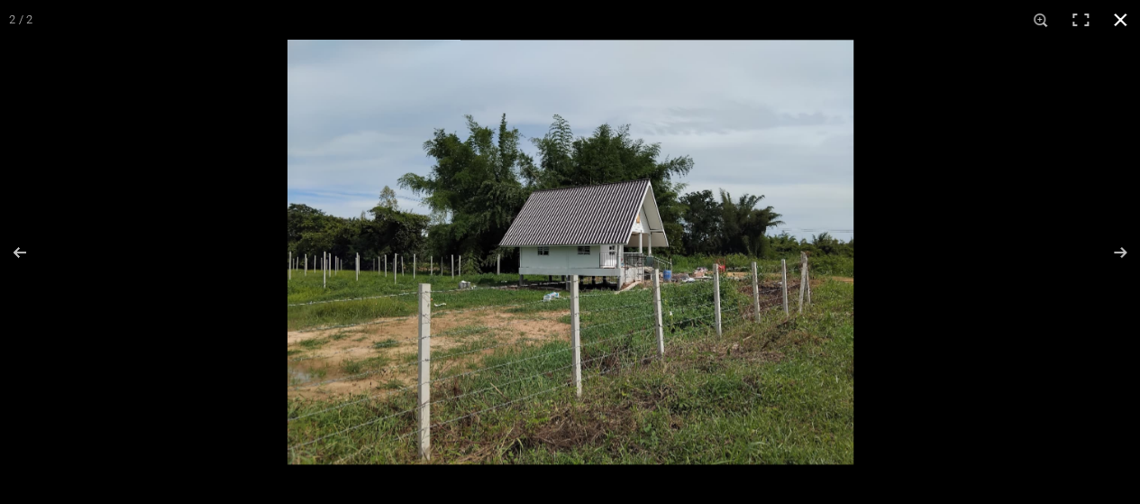
click at [1121, 25] on button at bounding box center [1120, 20] width 40 height 40
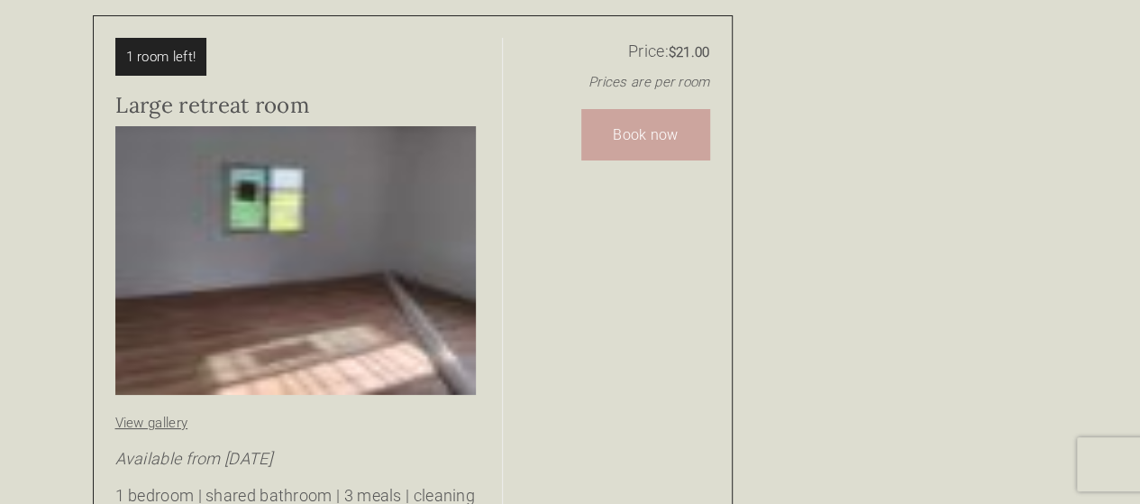
scroll to position [3335, 0]
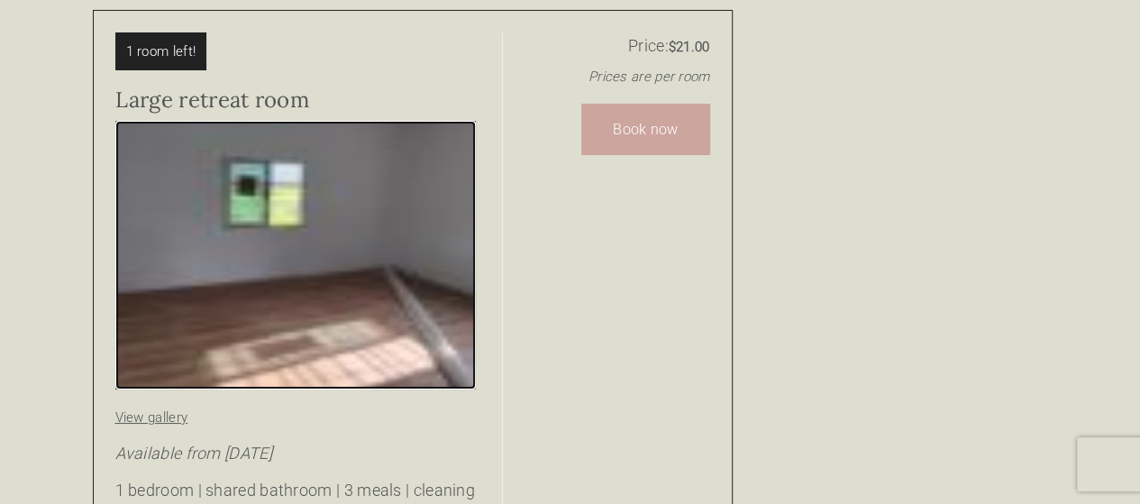
click at [378, 221] on img at bounding box center [295, 255] width 361 height 269
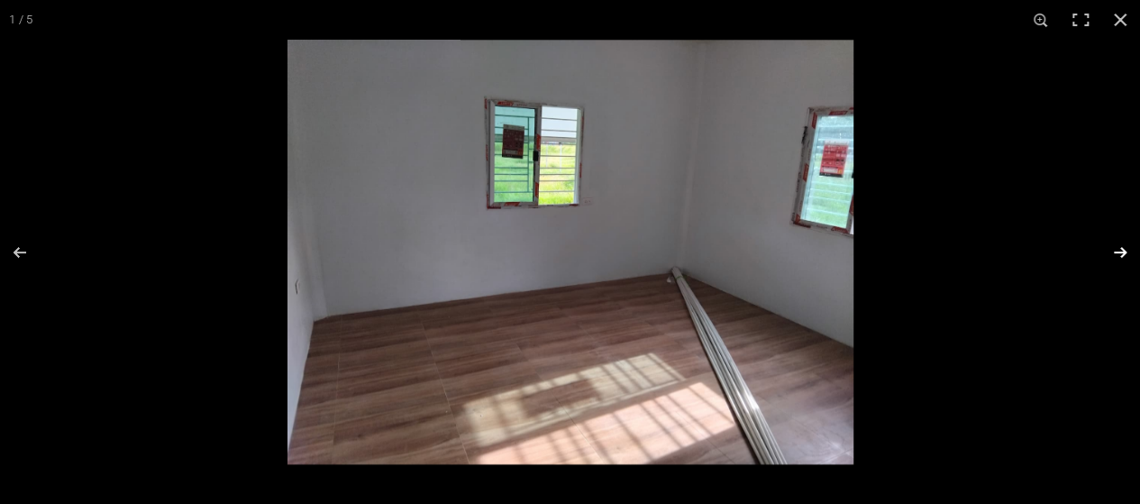
click at [1123, 248] on button at bounding box center [1108, 252] width 63 height 90
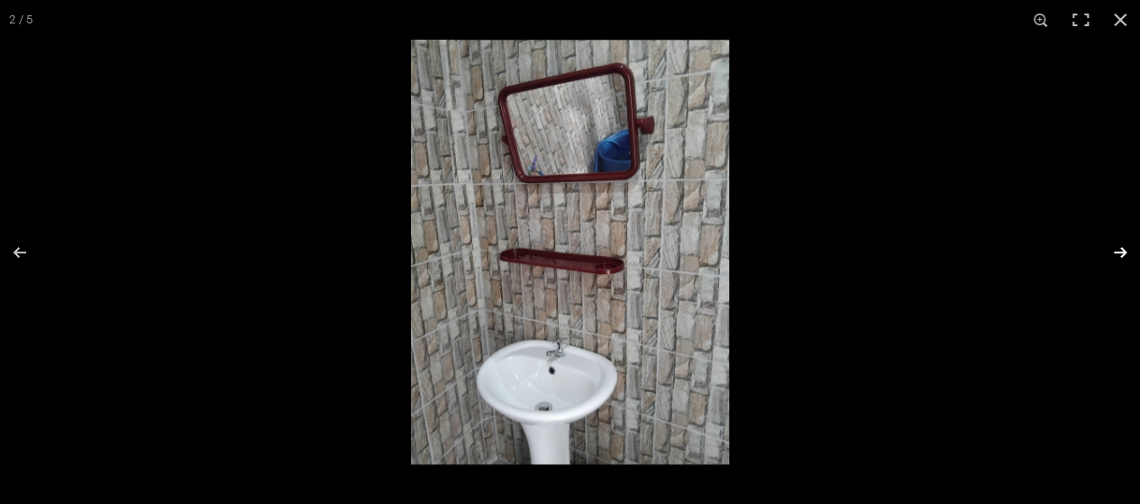
click at [1123, 251] on button at bounding box center [1108, 252] width 63 height 90
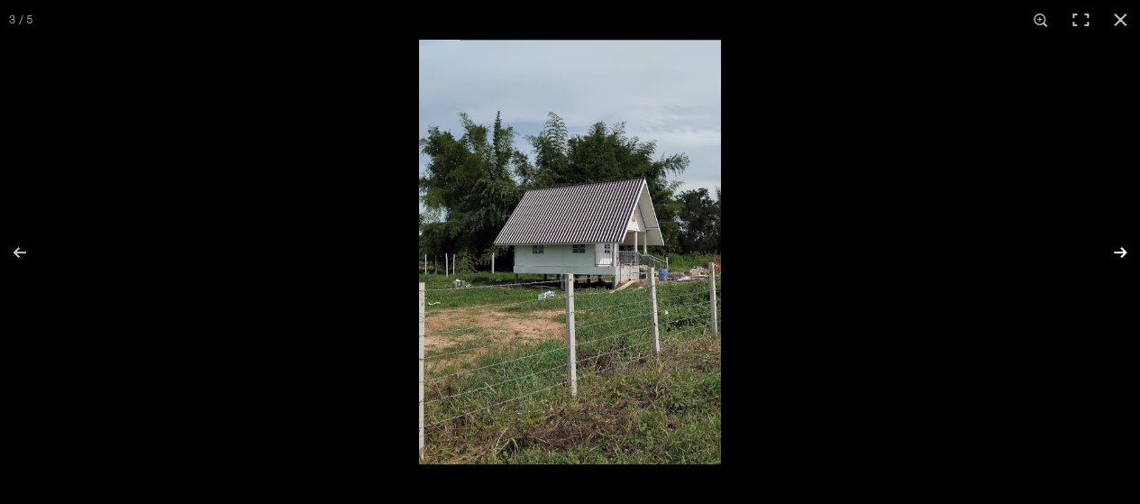
click at [1123, 251] on button at bounding box center [1108, 252] width 63 height 90
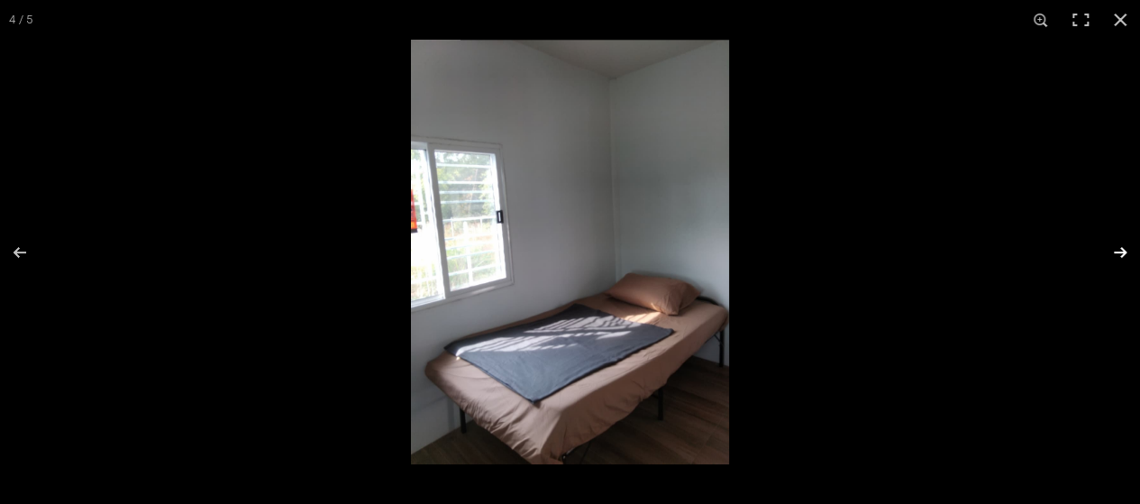
click at [1123, 251] on button at bounding box center [1108, 252] width 63 height 90
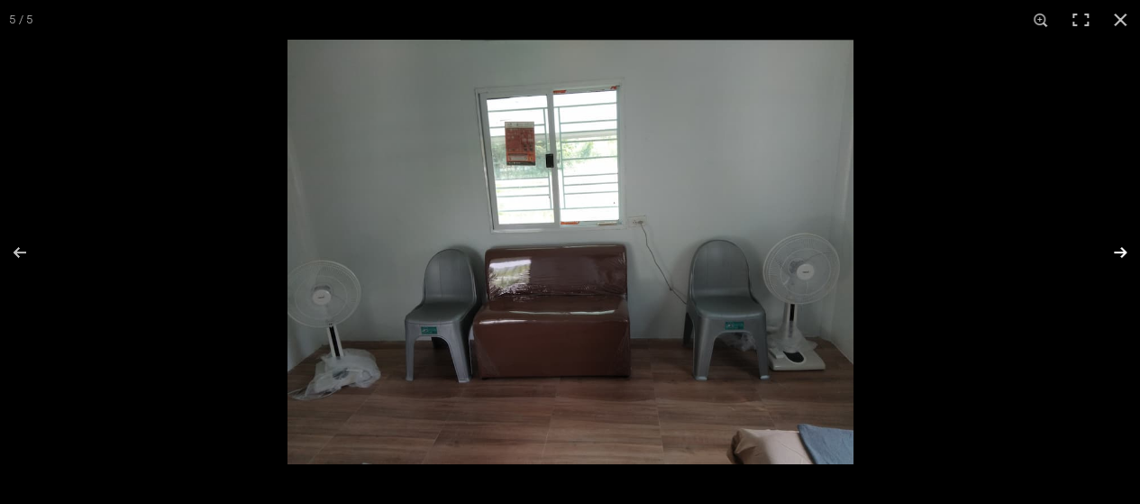
click at [1123, 251] on button at bounding box center [1108, 252] width 63 height 90
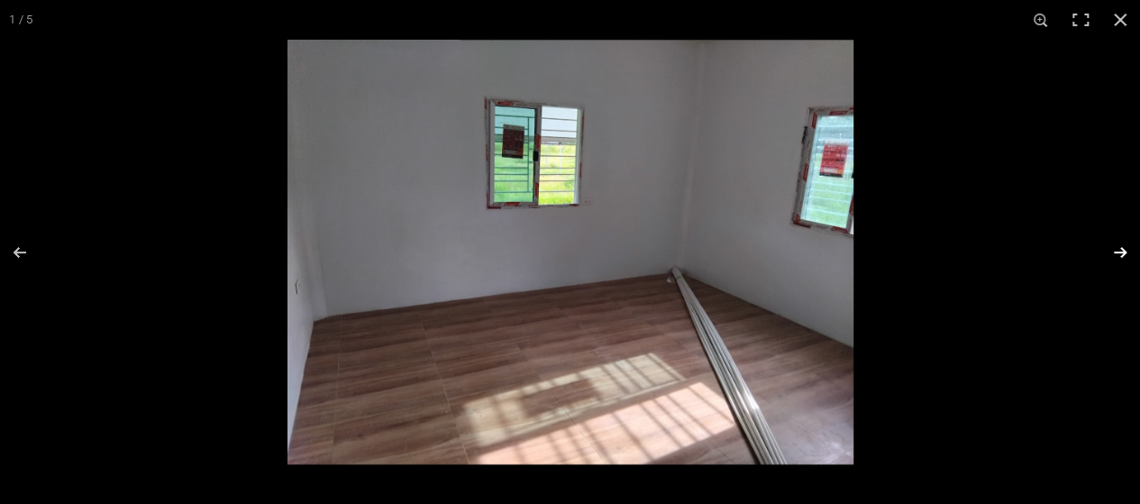
click at [1123, 251] on button at bounding box center [1108, 252] width 63 height 90
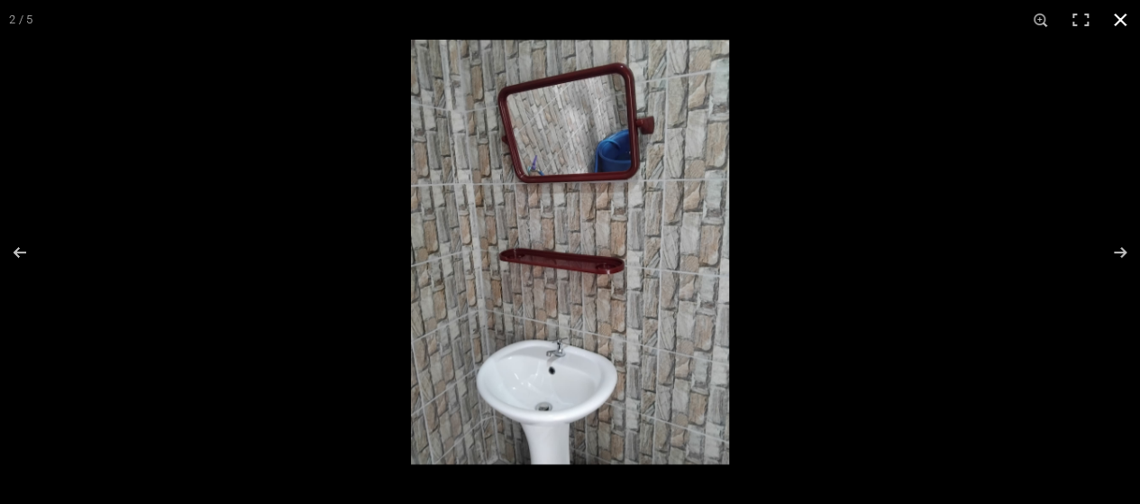
click at [1119, 21] on button at bounding box center [1120, 20] width 40 height 40
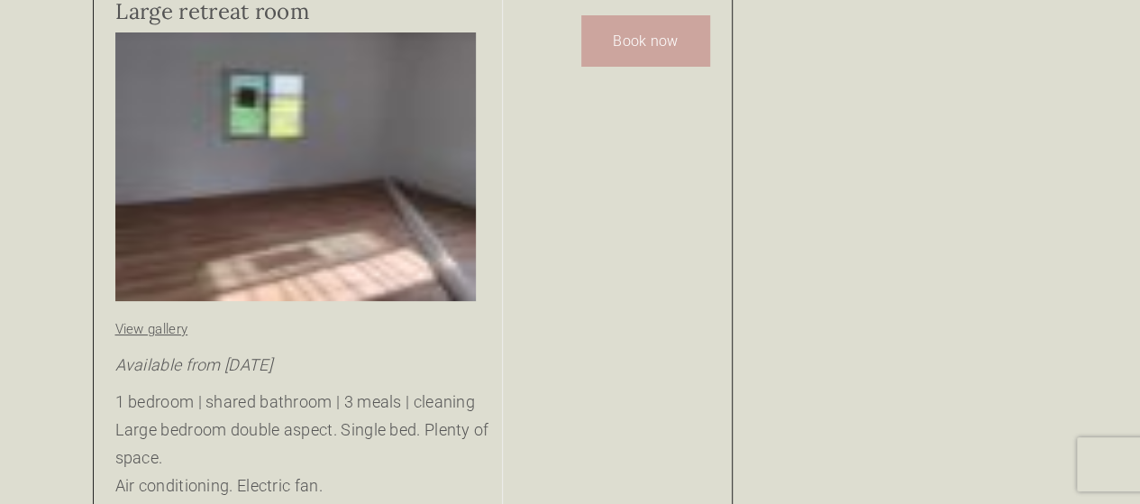
scroll to position [3425, 0]
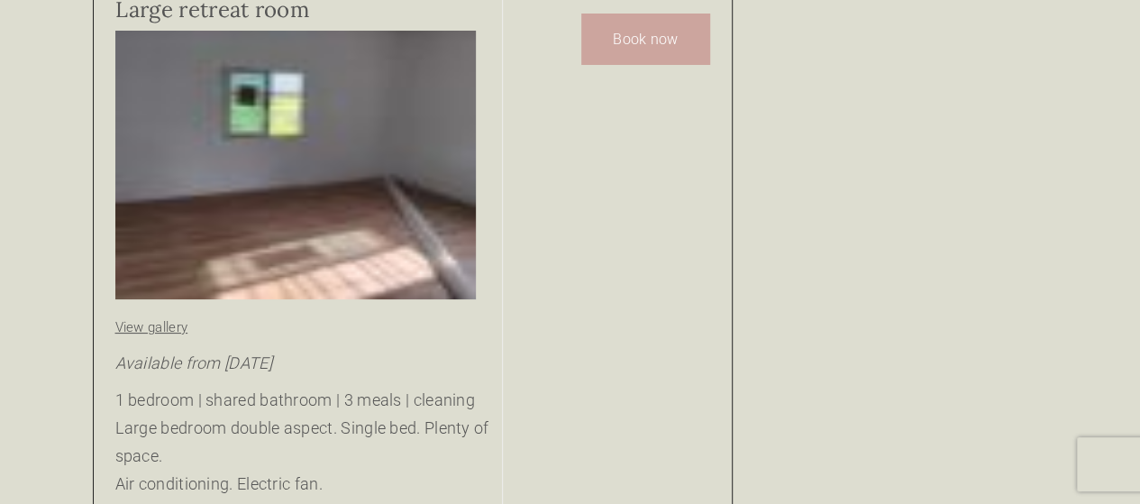
drag, startPoint x: 744, startPoint y: 283, endPoint x: 613, endPoint y: 236, distance: 139.7
click at [613, 236] on div "Price: $21.00 Prices are per room Nr. rooms 0 Book now" at bounding box center [606, 337] width 208 height 790
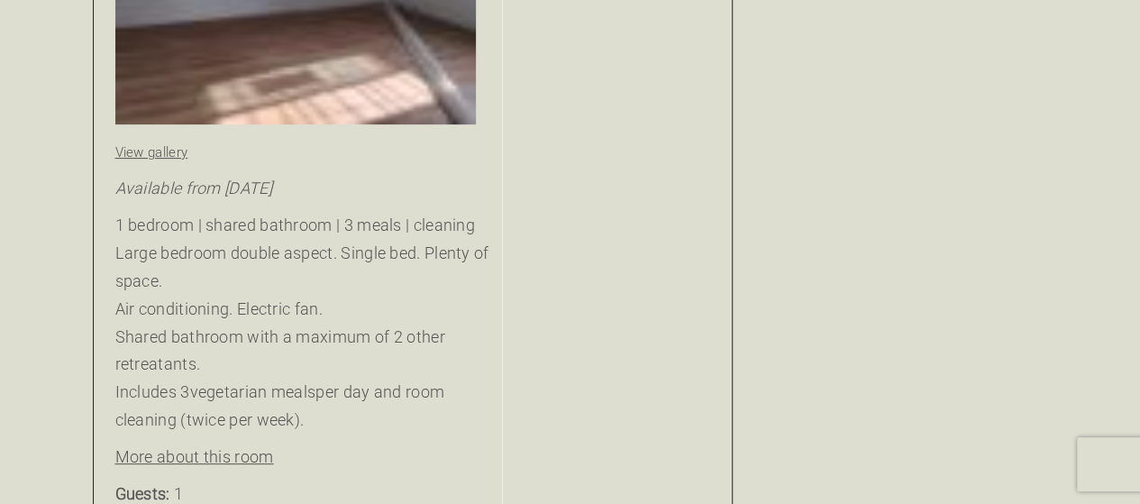
scroll to position [3605, 0]
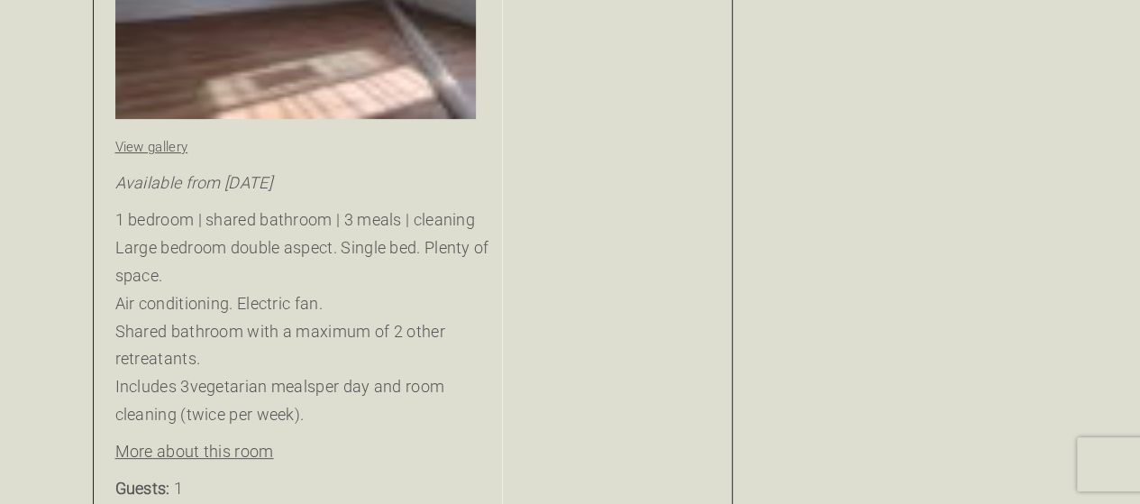
drag, startPoint x: 636, startPoint y: 177, endPoint x: 565, endPoint y: 226, distance: 86.8
click at [546, 225] on div "Price: $21.00 Prices are per room Nr. rooms 0 Book now" at bounding box center [606, 157] width 208 height 790
drag, startPoint x: 715, startPoint y: 232, endPoint x: 585, endPoint y: 243, distance: 130.3
click at [585, 243] on div "Price: $21.00 Prices are per room Nr. rooms 0 Book now" at bounding box center [606, 157] width 208 height 790
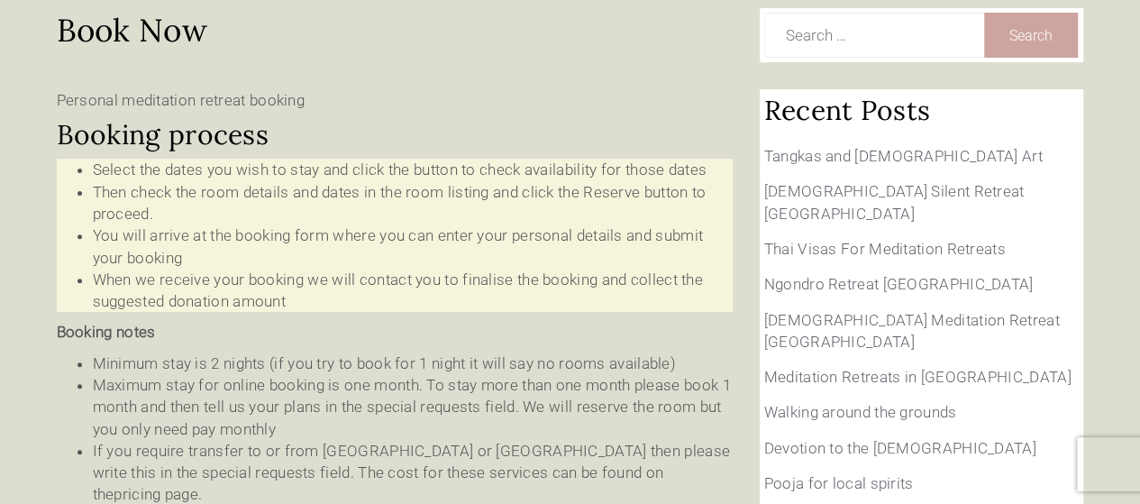
scroll to position [0, 0]
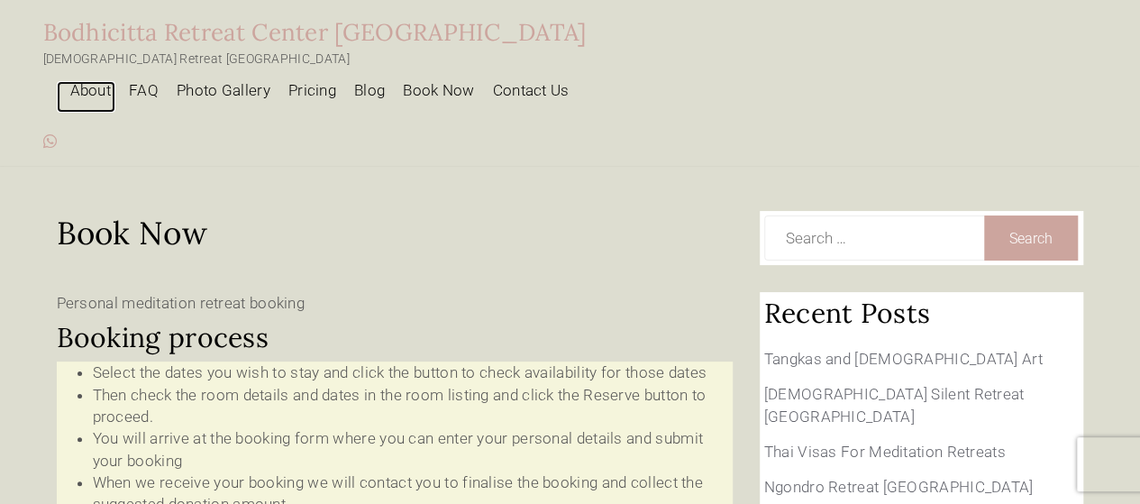
click at [116, 81] on link "About" at bounding box center [86, 97] width 59 height 32
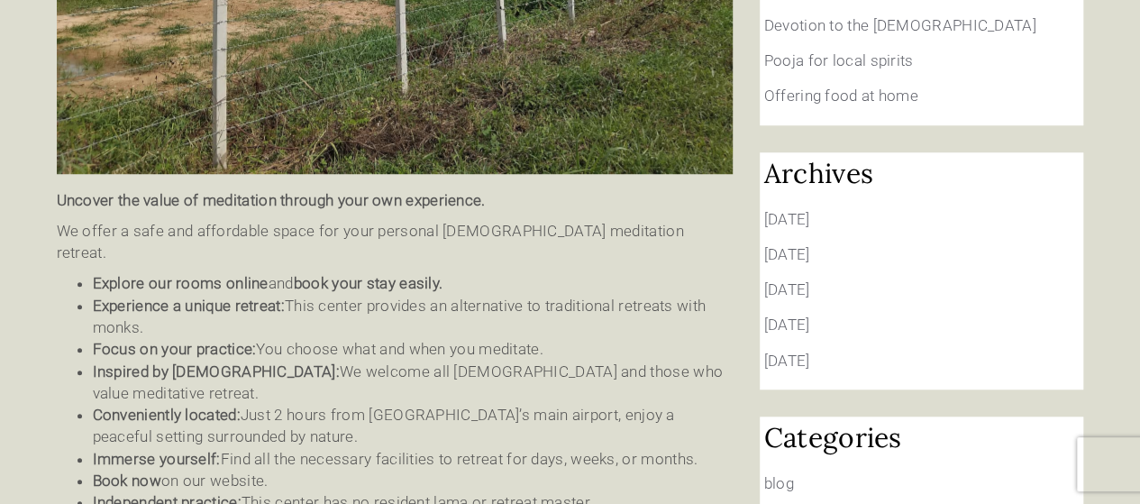
scroll to position [631, 0]
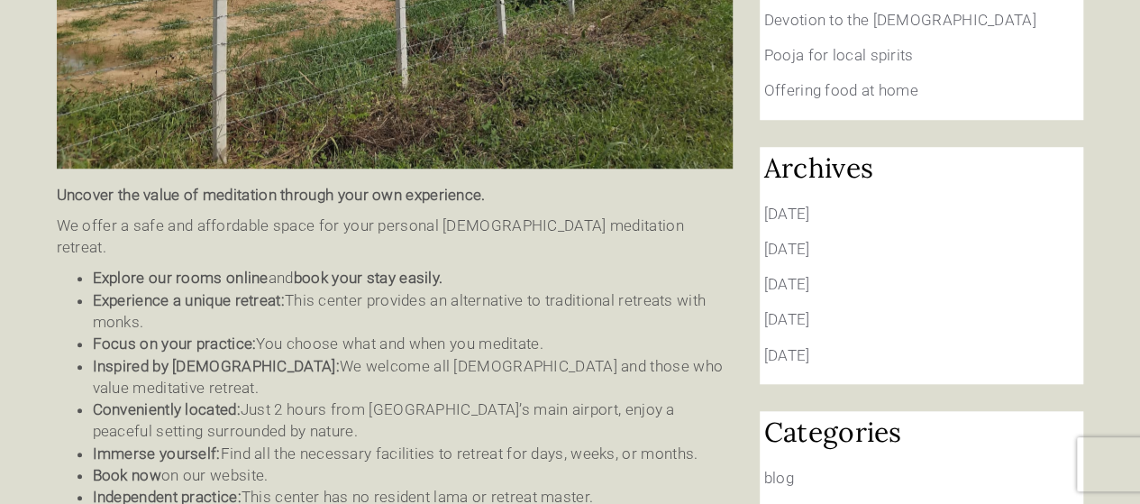
drag, startPoint x: 577, startPoint y: 219, endPoint x: 466, endPoint y: 266, distance: 120.4
click at [463, 333] on li "Focus on your practice: You choose what and when you meditate." at bounding box center [413, 344] width 640 height 22
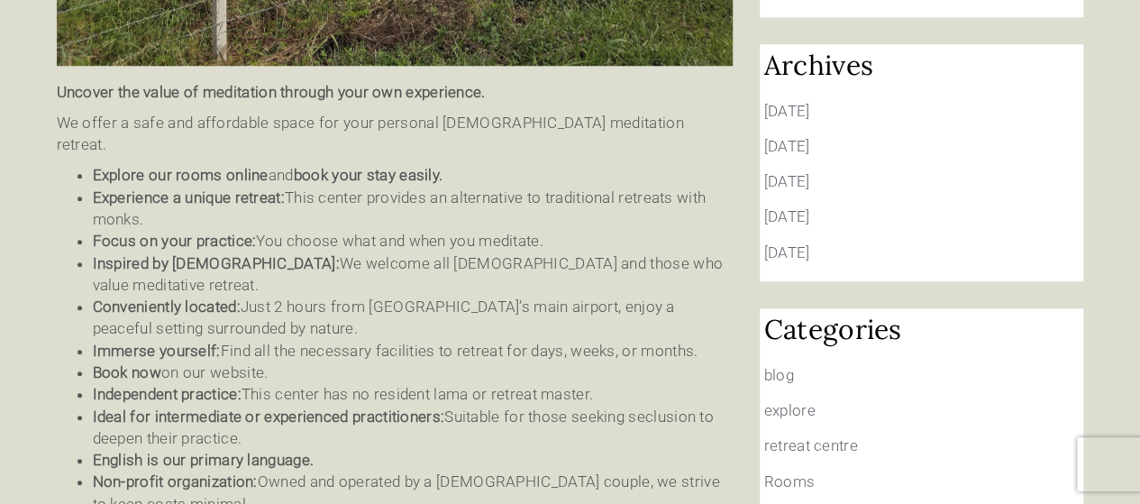
scroll to position [721, 0]
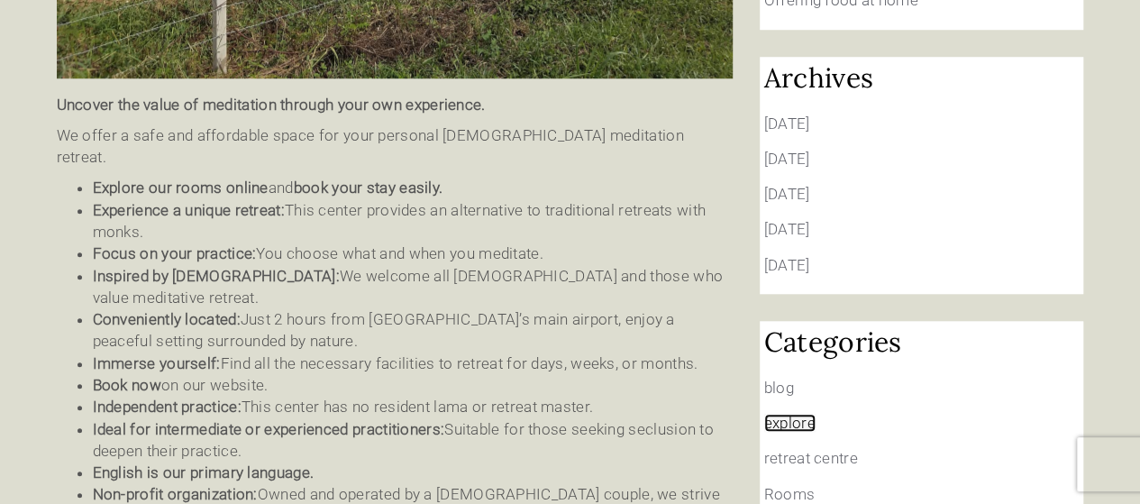
click at [788, 414] on link "explore" at bounding box center [789, 423] width 51 height 18
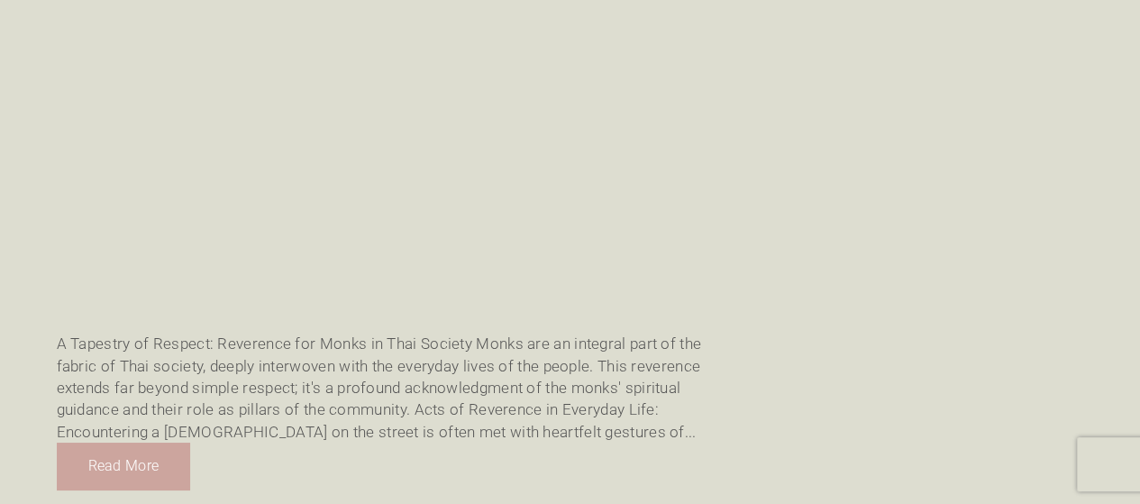
scroll to position [2884, 0]
